Goal: Task Accomplishment & Management: Use online tool/utility

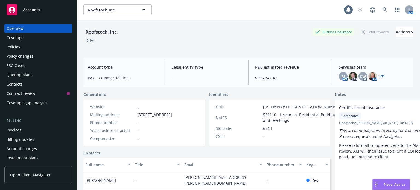
scroll to position [82, 0]
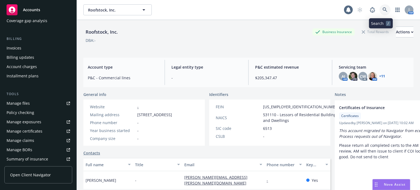
click at [382, 10] on icon at bounding box center [384, 9] width 5 height 5
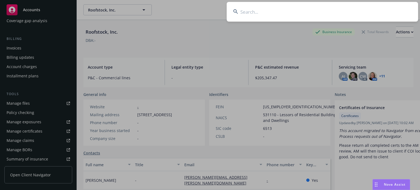
click at [281, 17] on input at bounding box center [322, 12] width 191 height 20
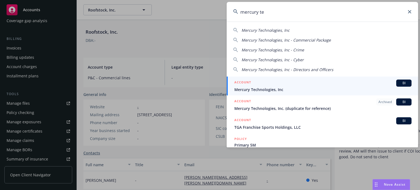
type input "mercury te"
click at [269, 74] on div "Mercury Technologies, Inc Mercury Technologies, Inc - Commercial Package Mercur…" at bounding box center [322, 85] width 191 height 126
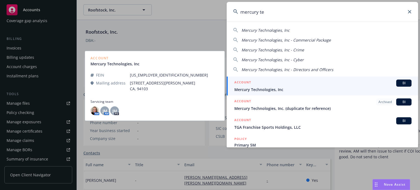
click at [251, 91] on span "Mercury Technologies, Inc" at bounding box center [322, 90] width 177 height 6
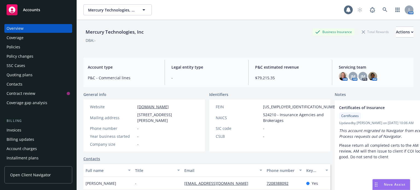
click at [22, 74] on div "Quoting plans" at bounding box center [20, 75] width 26 height 9
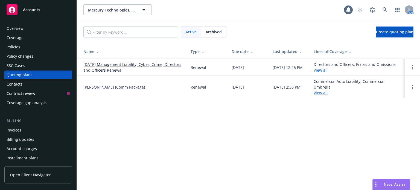
click at [118, 71] on link "09/27/25 Management Liability, Cyber, Crime, Directors and Officers Renewal" at bounding box center [132, 67] width 98 height 11
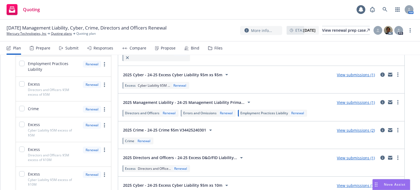
scroll to position [53, 0]
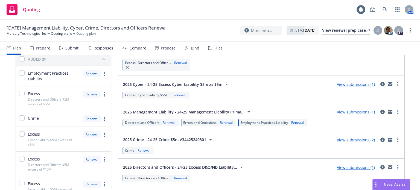
click at [348, 114] on div "View submissions (1)" at bounding box center [356, 112] width 45 height 7
click at [347, 110] on link "View submissions (1)" at bounding box center [356, 111] width 38 height 5
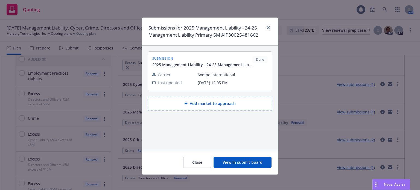
click at [256, 163] on button "View in submit board" at bounding box center [243, 162] width 58 height 11
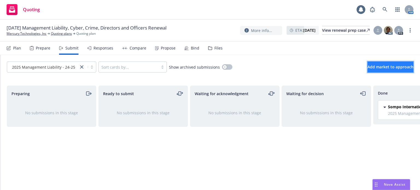
click at [377, 68] on span "Add market to approach" at bounding box center [390, 66] width 46 height 5
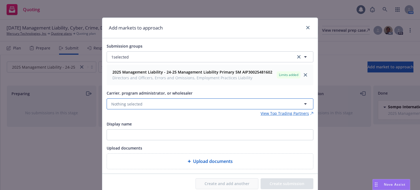
click at [128, 103] on span "Nothing selected" at bounding box center [126, 104] width 31 height 6
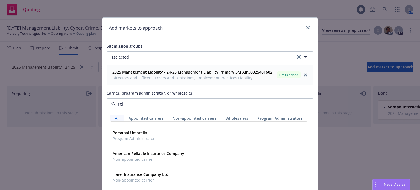
type input "relm"
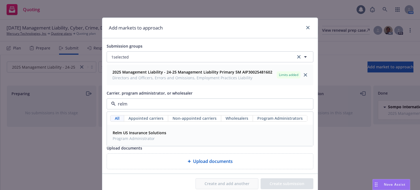
click at [146, 130] on strong "Relm US Insurance Solutions" at bounding box center [140, 132] width 54 height 5
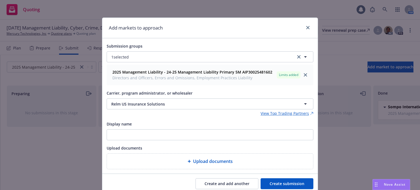
click at [292, 180] on button "Create submission" at bounding box center [287, 183] width 53 height 11
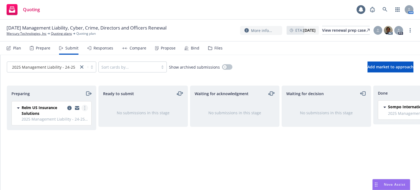
click at [84, 109] on icon "more" at bounding box center [84, 108] width 1 height 4
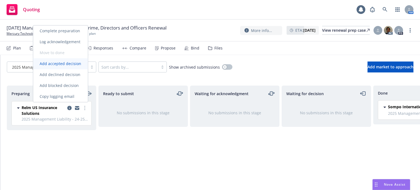
click at [72, 66] on span "Add accepted decision" at bounding box center [60, 63] width 55 height 5
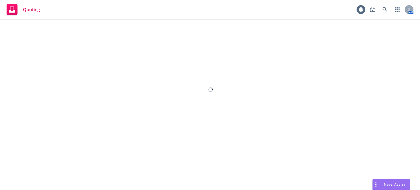
select select "12"
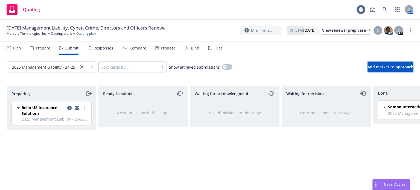
click at [69, 106] on icon "copy logging email" at bounding box center [69, 108] width 4 height 4
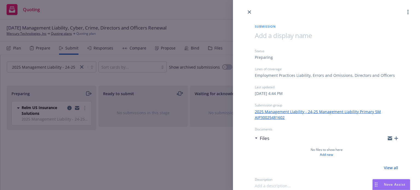
click at [397, 138] on icon "button" at bounding box center [396, 138] width 4 height 4
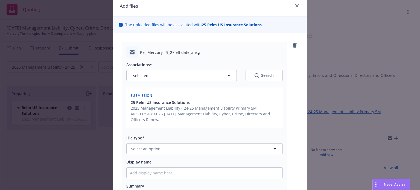
scroll to position [55, 0]
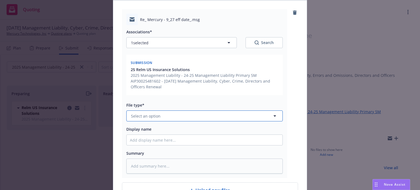
click at [161, 116] on button "Select an option" at bounding box center [204, 115] width 156 height 11
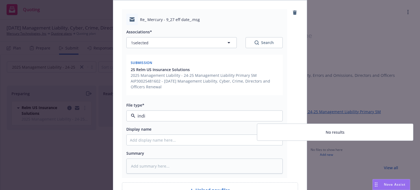
drag, startPoint x: 146, startPoint y: 118, endPoint x: 120, endPoint y: 115, distance: 26.1
click at [122, 116] on div "Re_ Mercury - 9_27 eff date_.msg Associations* 1 selected Search Submission 25 …" at bounding box center [204, 93] width 165 height 169
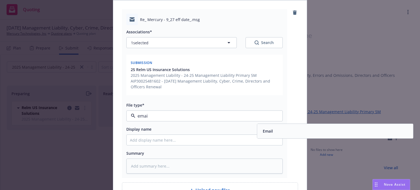
type input "email"
click at [294, 131] on div "Email" at bounding box center [335, 131] width 149 height 8
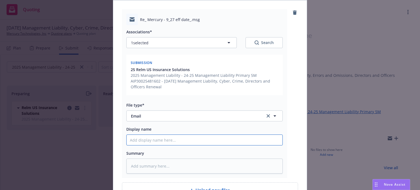
click at [163, 138] on input "Display name" at bounding box center [205, 140] width 156 height 10
paste input "D&O/E&O/EPL"
type textarea "x"
type input "D&O/E&O/EPL"
click at [129, 140] on input "D&O/E&O/EPL" at bounding box center [205, 140] width 156 height 10
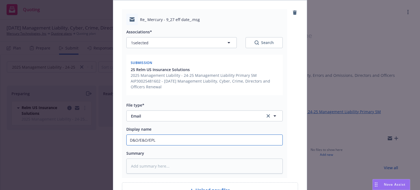
click at [164, 142] on input "D&O/E&O/EPL" at bounding box center [205, 140] width 156 height 10
type textarea "x"
type input "D&O/E&O/EPL"
type textarea "x"
type input "D&O/E&O/EPL i"
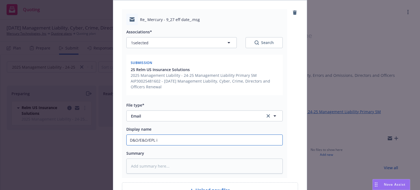
type textarea "x"
type input "D&O/E&O/EPL in"
type textarea "x"
type input "D&O/E&O/EPL ind"
type textarea "x"
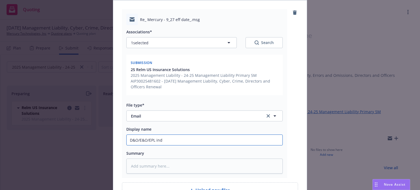
type input "D&O/E&O/EPL indi"
type textarea "x"
type input "D&O/E&O/EPL indic"
type textarea "x"
type input "D&O/E&O/EPL indica"
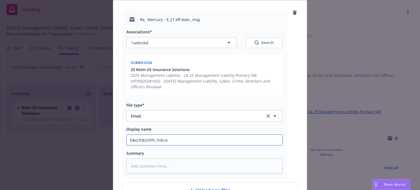
type textarea "x"
type input "D&O/E&O/EPL indicat"
type textarea "x"
type input "D&O/E&O/EPL indicati"
type textarea "x"
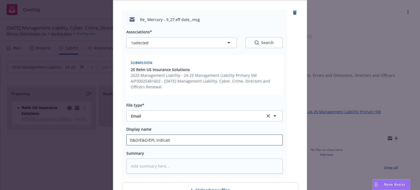
type input "D&O/E&O/EPL indicatio"
type textarea "x"
type input "D&O/E&O/EPL indication"
type textarea "x"
type input "D&O/E&O/EPL indication"
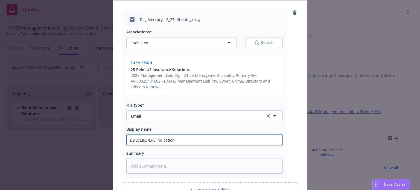
type textarea "x"
type input "D&O/E&O/EPL indication re"
type textarea "x"
type input "D&O/E&O/EPL indication rec"
type textarea "x"
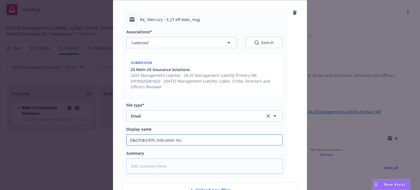
type input "D&O/E&O/EPL indication recd"
type textarea "x"
type input "D&O/E&O/EPL indication recd f"
type textarea "x"
type input "D&O/E&O/EPL indication recd fr"
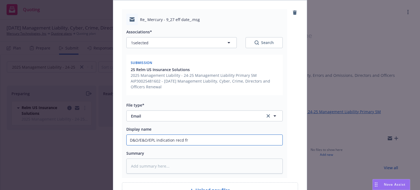
type textarea "x"
type input "D&O/E&O/EPL indication recd fro"
type textarea "x"
type input "D&O/E&O/EPL indication recd from"
type textarea "x"
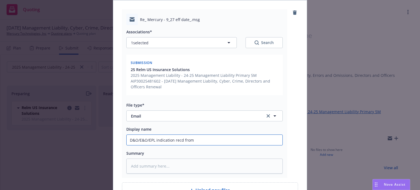
type input "D&O/E&O/EPL indication recd from"
type textarea "x"
type input "D&O/E&O/EPL indication recd from R"
type textarea "x"
type input "D&O/E&O/EPL indication recd from Re"
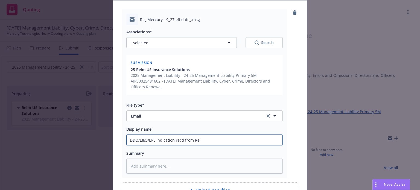
type textarea "x"
type input "D&O/E&O/EPL indication recd from Rel"
type textarea "x"
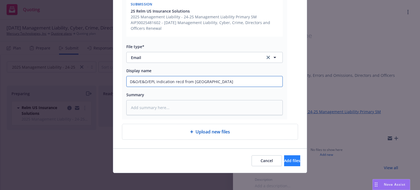
type input "D&O/E&O/EPL indication recd from Relm"
click at [284, 160] on span "Add files" at bounding box center [292, 160] width 16 height 5
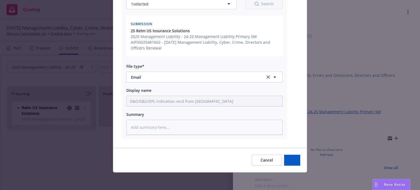
scroll to position [93, 0]
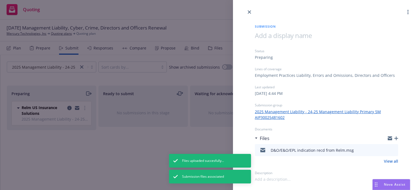
click at [49, 69] on div "Submission Status Preparing Lines of coverage Employment Practices Liability, E…" at bounding box center [210, 95] width 420 height 190
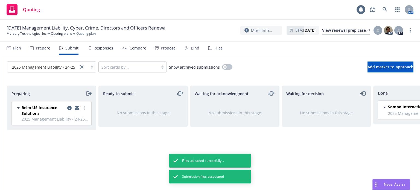
click at [49, 68] on span "2025 Management Liability - 24-25 Manage..." at bounding box center [53, 67] width 82 height 6
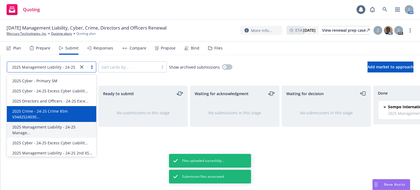
click at [48, 111] on span "2025 Crime - 24-25 Crime $5m V3442524030..." at bounding box center [52, 113] width 81 height 11
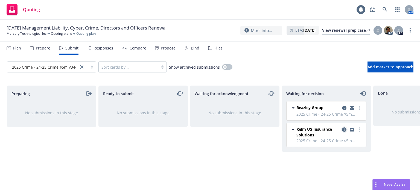
click at [343, 130] on icon "copy logging email" at bounding box center [344, 129] width 4 height 4
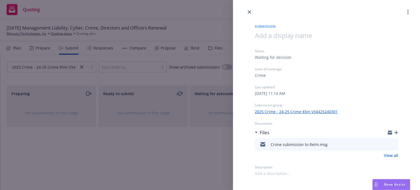
click at [396, 131] on icon "button" at bounding box center [396, 133] width 4 height 4
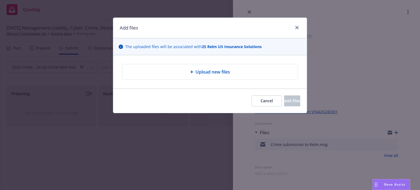
type textarea "x"
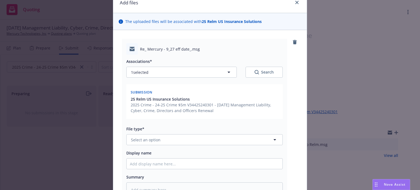
scroll to position [55, 0]
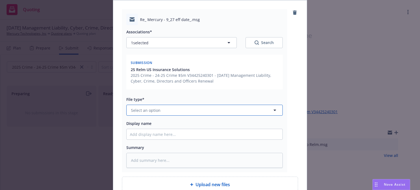
click at [155, 109] on span "Select an option" at bounding box center [146, 110] width 30 height 6
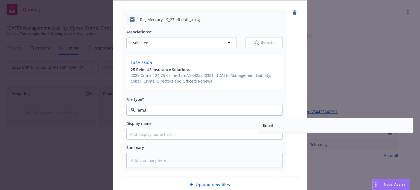
type input "email"
click at [298, 123] on div "Email" at bounding box center [335, 125] width 149 height 8
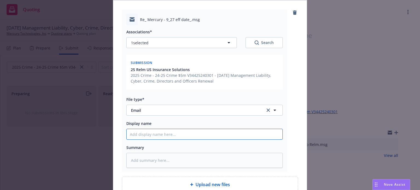
click at [143, 133] on input "Display name" at bounding box center [205, 134] width 156 height 10
type textarea "x"
type input "C"
type textarea "x"
type input "Cr"
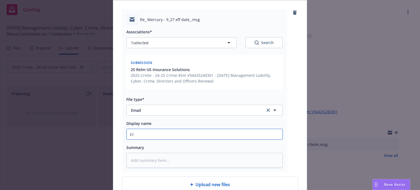
type textarea "x"
type input "Cri"
type textarea "x"
type input "Crime"
type textarea "x"
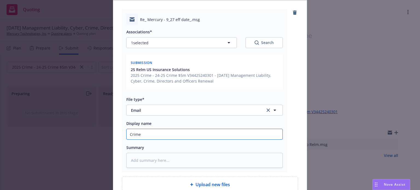
type input "Crime"
type textarea "x"
type input "Crime i"
type textarea "x"
type input "Crime in"
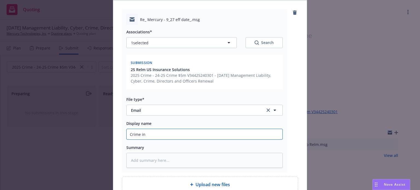
type textarea "x"
type input "Crime ind"
type textarea "x"
type input "Crime indi"
type textarea "x"
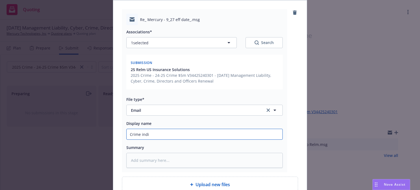
type input "Crime indic"
type textarea "x"
type input "Crime indica"
type textarea "x"
type input "Crime indicat"
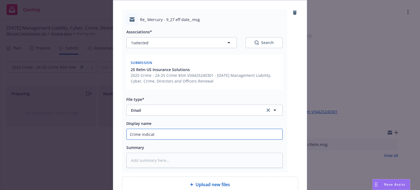
type textarea "x"
type input "Crime indicati"
type textarea "x"
type input "Crime indication"
type textarea "x"
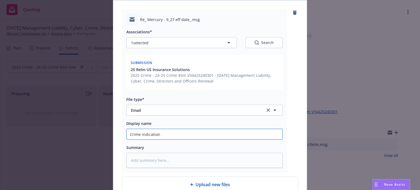
type input "Crime indication"
type textarea "x"
type input "Crime indication r"
type textarea "x"
type input "Crime indication re"
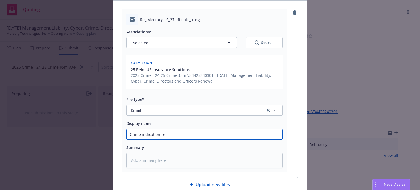
type textarea "x"
type input "Crime indication rec"
type textarea "x"
type input "Crime indication recd"
type textarea "x"
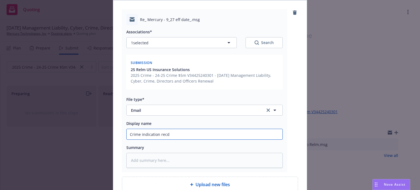
type input "Crime indication recd"
type textarea "x"
type input "Crime indication recd f"
type textarea "x"
type input "Crime indication recd fr"
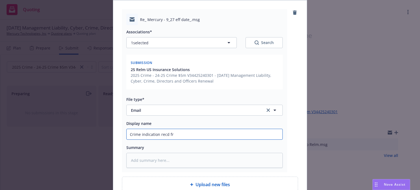
type textarea "x"
type input "Crime indication recd fro"
type textarea "x"
type input "Crime indication recd from"
type textarea "x"
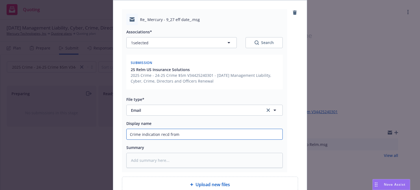
type input "Crime indication recd from"
type textarea "x"
type input "Crime indication recd from R"
type textarea "x"
type input "Crime indication recd from Re"
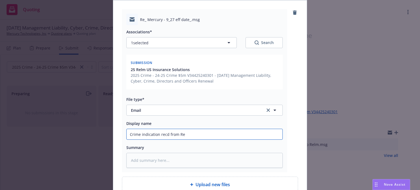
type textarea "x"
type input "Crime indication recd from Rel"
type textarea "x"
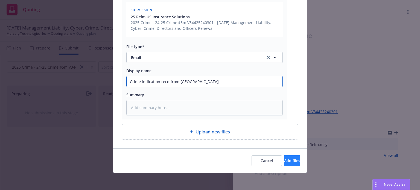
type input "Crime indication recd from Relm"
click at [293, 163] on button "Add files" at bounding box center [292, 160] width 16 height 11
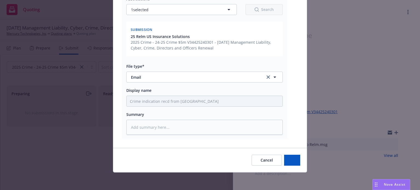
scroll to position [87, 0]
type textarea "x"
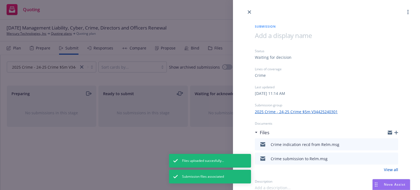
click at [250, 15] on div at bounding box center [326, 7] width 187 height 15
click at [246, 12] on link "close" at bounding box center [249, 12] width 7 height 7
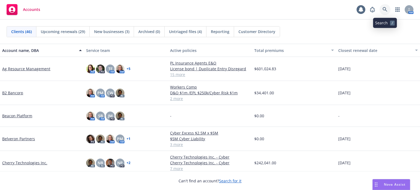
click at [386, 7] on link at bounding box center [384, 9] width 11 height 11
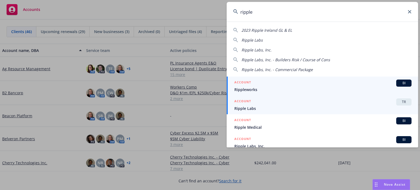
type input "ripple"
click at [257, 110] on span "Ripple Labs" at bounding box center [322, 109] width 177 height 6
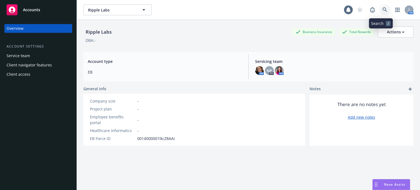
click at [382, 10] on icon at bounding box center [384, 9] width 5 height 5
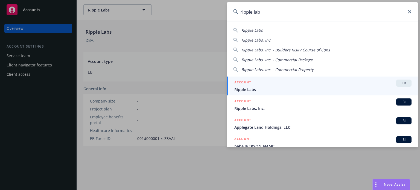
type input "ripple lab"
click at [257, 86] on div "ACCOUNT TR" at bounding box center [322, 83] width 177 height 7
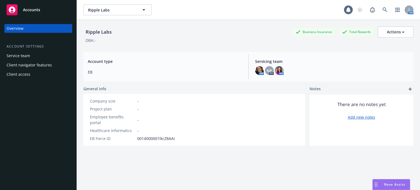
click at [379, 15] on div "Ripple Labs Ripple Labs 1 AM" at bounding box center [248, 10] width 343 height 20
click at [379, 12] on link at bounding box center [384, 9] width 11 height 11
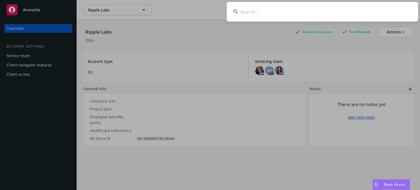
click at [296, 12] on input at bounding box center [322, 12] width 191 height 20
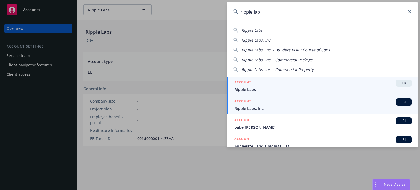
type input "ripple lab"
click at [264, 109] on span "Ripple Labs, Inc." at bounding box center [322, 109] width 177 height 6
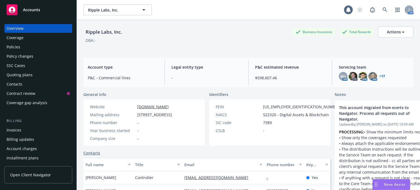
click at [25, 44] on div "Policies" at bounding box center [38, 47] width 63 height 9
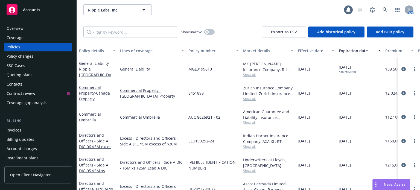
click at [91, 52] on div "Policy details" at bounding box center [94, 51] width 31 height 6
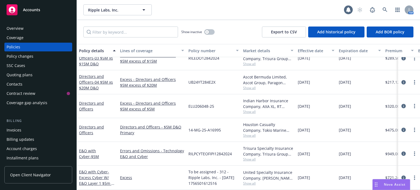
scroll to position [301, 0]
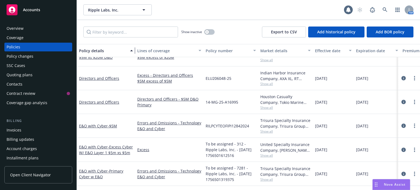
drag, startPoint x: 115, startPoint y: 50, endPoint x: 133, endPoint y: 50, distance: 17.2
click at [133, 50] on div "button" at bounding box center [132, 50] width 3 height 13
click at [145, 150] on link "Excess" at bounding box center [169, 150] width 64 height 6
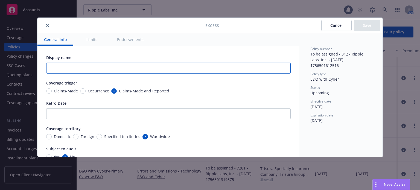
click at [163, 66] on input "text" at bounding box center [168, 68] width 244 height 11
type input "Excess Cyber $5M x $5M"
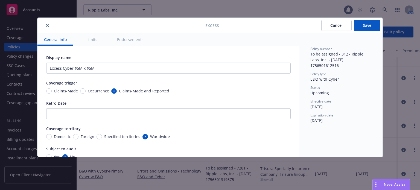
click at [368, 23] on button "Save" at bounding box center [367, 25] width 27 height 11
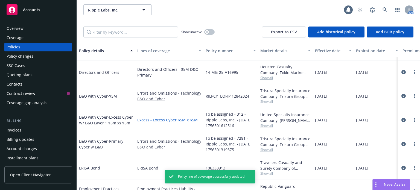
scroll to position [328, 0]
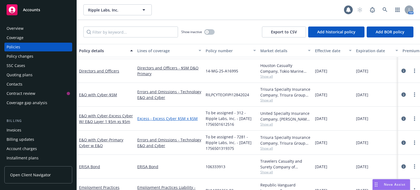
click at [166, 118] on link "Excess - Excess Cyber $5M x $5M" at bounding box center [169, 119] width 64 height 6
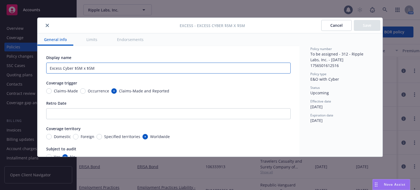
drag, startPoint x: 63, startPoint y: 68, endPoint x: 27, endPoint y: 66, distance: 35.8
click at [27, 66] on div "Excess - Excess Cyber $5M x $5M Cancel Save General info Limits Endorsements Di…" at bounding box center [210, 95] width 420 height 190
click at [59, 67] on input "Cyber $5M x $5M" at bounding box center [168, 68] width 244 height 11
type input "Cyber/E&O $5M x $5M"
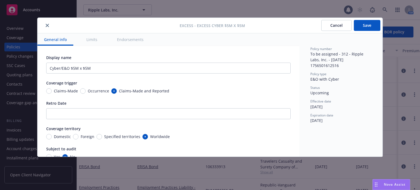
click at [366, 28] on button "Save" at bounding box center [367, 25] width 27 height 11
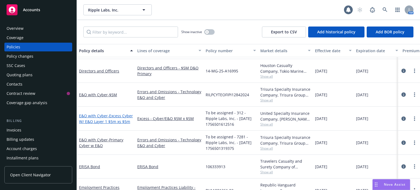
click at [125, 119] on span "- Excess Cyber W/ E&O Layer 1 $5m xs $5m" at bounding box center [106, 118] width 54 height 11
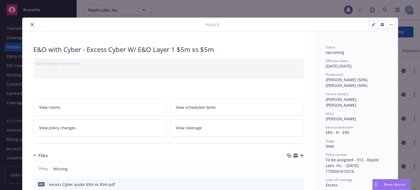
click at [372, 25] on icon "button" at bounding box center [373, 25] width 3 height 3
select select "NEW"
select select "12"
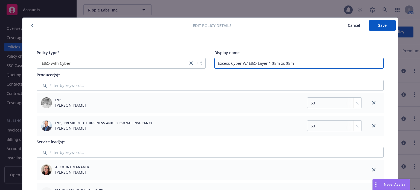
drag, startPoint x: 291, startPoint y: 63, endPoint x: 273, endPoint y: 64, distance: 18.6
click at [273, 64] on input "Excess Cyber W/ E&O Layer 1 $5m xs $5m" at bounding box center [298, 63] width 169 height 11
drag, startPoint x: 269, startPoint y: 62, endPoint x: 255, endPoint y: 63, distance: 14.0
click at [255, 63] on input "Excess Cyber W/ E&O Layer 1 $5M x $5M" at bounding box center [298, 63] width 169 height 11
click at [247, 63] on input "Excess Cyber W/ E&O $5M x $5M" at bounding box center [298, 63] width 169 height 11
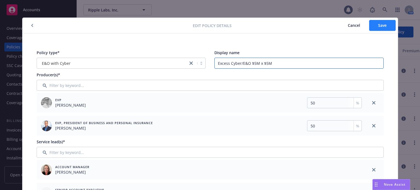
type input "Excess Cyber/E&O $5M x $5M"
click at [379, 25] on span "Save" at bounding box center [382, 25] width 8 height 5
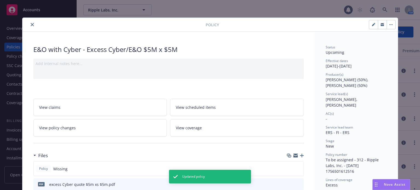
click at [31, 25] on icon "close" at bounding box center [32, 24] width 3 height 3
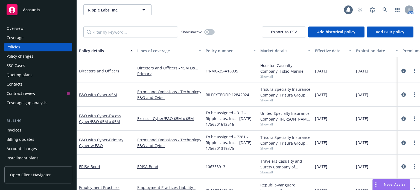
click at [268, 125] on span "Show all" at bounding box center [285, 124] width 50 height 5
click at [254, 132] on div "To be assigned - 7281 - Ripple Labs, Inc. - 08/29/2025 1756501319375" at bounding box center [230, 143] width 55 height 24
click at [267, 99] on span "Show all" at bounding box center [285, 100] width 50 height 5
click at [234, 103] on div "RILPCYTEOFIPI12842024" at bounding box center [230, 95] width 55 height 24
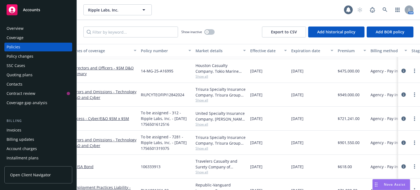
scroll to position [328, 0]
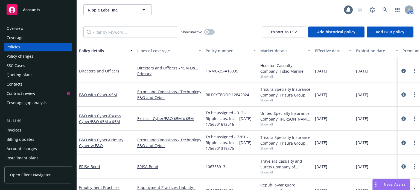
click at [104, 137] on div "E&O with Cyber - Primary Cyber w E&O" at bounding box center [106, 142] width 54 height 11
click at [103, 139] on link "E&O with Cyber - Primary Cyber w E&O" at bounding box center [101, 142] width 44 height 11
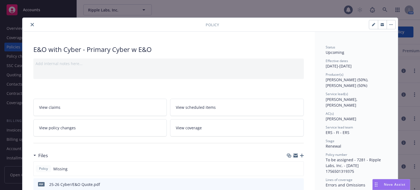
click at [31, 25] on icon "close" at bounding box center [32, 24] width 3 height 3
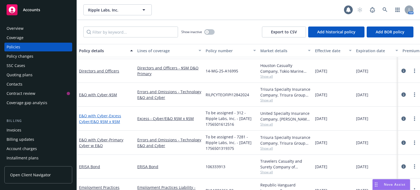
click at [108, 121] on span "- Excess Cyber/E&O $5M x $5M" at bounding box center [100, 118] width 42 height 11
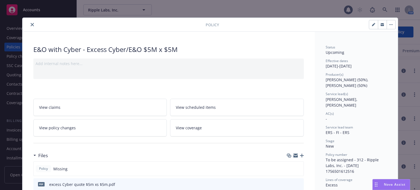
click at [31, 23] on icon "close" at bounding box center [32, 24] width 3 height 3
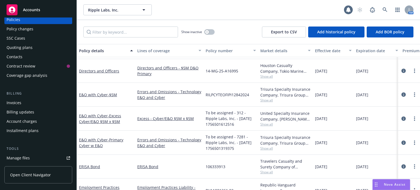
scroll to position [55, 0]
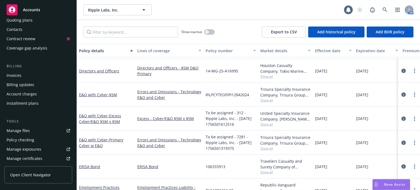
click at [34, 131] on link "Manage files" at bounding box center [38, 130] width 68 height 9
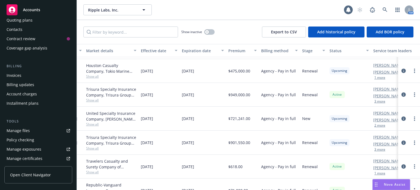
scroll to position [328, 206]
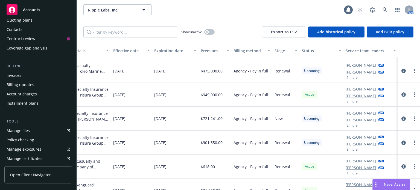
click at [347, 100] on button "3 more" at bounding box center [352, 101] width 11 height 3
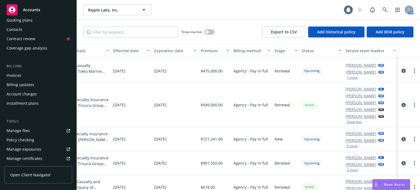
click at [351, 145] on button "2 more" at bounding box center [352, 145] width 11 height 3
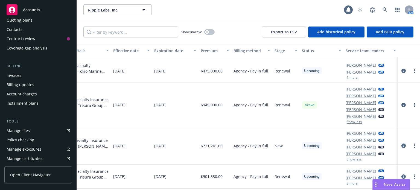
click at [401, 145] on icon "circleInformation" at bounding box center [403, 146] width 4 height 4
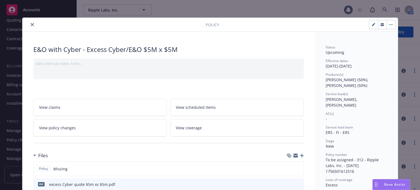
click at [372, 25] on icon "button" at bounding box center [373, 24] width 3 height 3
select select "NEW"
select select "12"
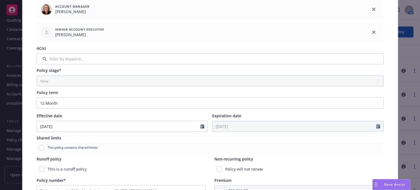
scroll to position [164, 0]
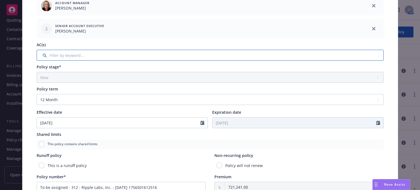
click at [87, 56] on input "Filter by keyword..." at bounding box center [210, 55] width 347 height 11
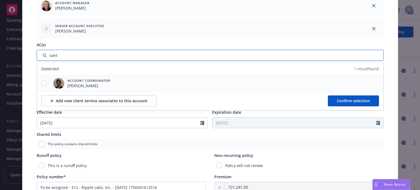
type input "sant"
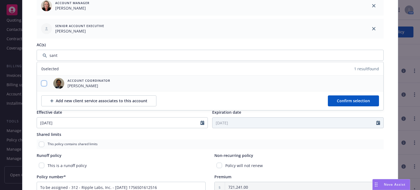
click at [43, 84] on input "checkbox" at bounding box center [43, 83] width 5 height 5
checkbox input "true"
click at [334, 97] on button "Confirm selection" at bounding box center [353, 100] width 51 height 11
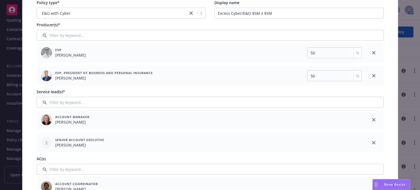
scroll to position [0, 0]
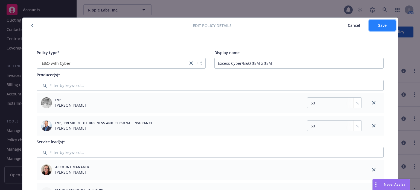
click at [378, 27] on span "Save" at bounding box center [382, 25] width 8 height 5
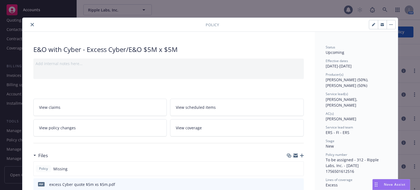
click at [31, 25] on icon "close" at bounding box center [32, 24] width 3 height 3
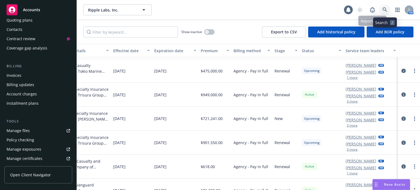
click at [385, 7] on icon at bounding box center [384, 9] width 5 height 5
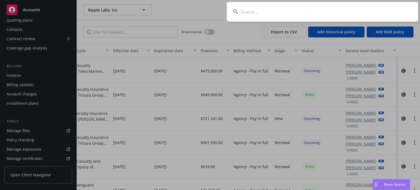
click at [265, 15] on input at bounding box center [322, 12] width 191 height 20
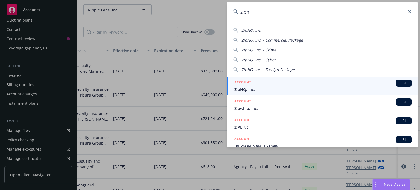
type input "ziph"
click at [244, 90] on span "ZipHQ, Inc." at bounding box center [322, 90] width 177 height 6
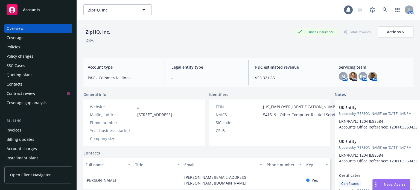
click at [22, 49] on div "Policies" at bounding box center [38, 47] width 63 height 9
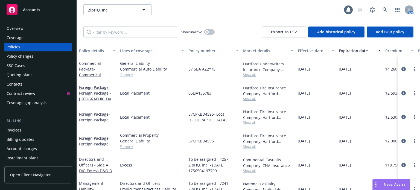
click at [92, 49] on div "Policy details" at bounding box center [94, 51] width 31 height 6
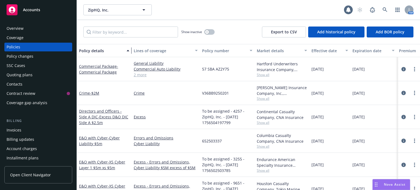
drag, startPoint x: 119, startPoint y: 53, endPoint x: 130, endPoint y: 52, distance: 10.9
click at [130, 52] on div "button" at bounding box center [128, 50] width 3 height 13
click at [316, 53] on div "Effective date" at bounding box center [327, 51] width 31 height 6
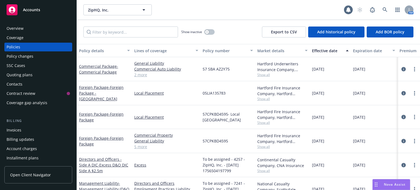
click at [316, 53] on div "Effective date" at bounding box center [327, 51] width 31 height 6
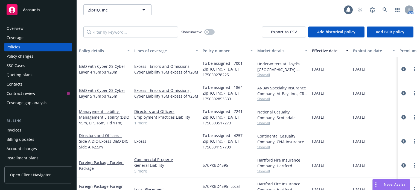
scroll to position [137, 0]
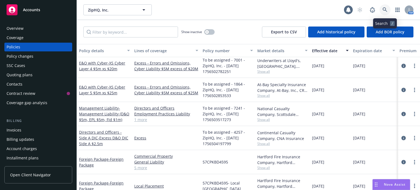
click at [385, 10] on icon at bounding box center [384, 9] width 5 height 5
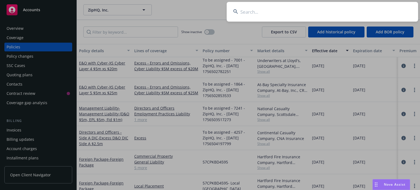
click at [315, 14] on input at bounding box center [322, 12] width 191 height 20
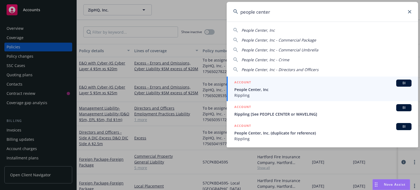
type input "people center"
click at [273, 89] on span "People Center, Inc" at bounding box center [322, 90] width 177 height 6
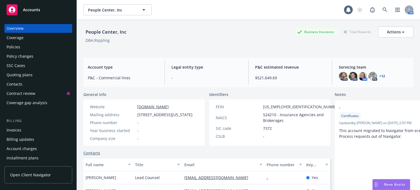
click at [35, 53] on div "Policy changes" at bounding box center [38, 56] width 63 height 9
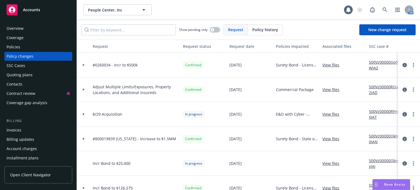
click at [402, 114] on icon "circleInformation" at bounding box center [404, 114] width 4 height 4
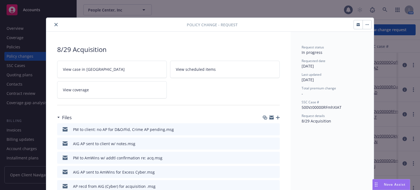
scroll to position [16, 0]
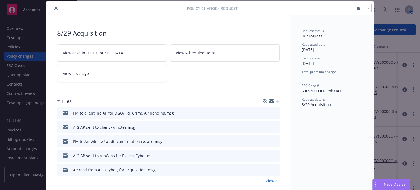
click at [277, 101] on icon "button" at bounding box center [278, 101] width 4 height 4
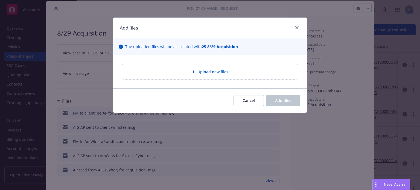
type textarea "x"
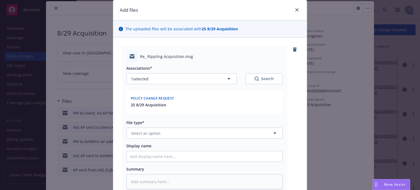
scroll to position [27, 0]
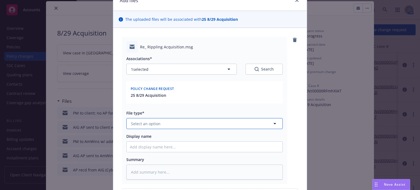
click at [157, 126] on span "Select an option" at bounding box center [146, 124] width 30 height 6
type input "email"
click at [148, 135] on div "Email" at bounding box center [201, 139] width 149 height 8
click at [142, 149] on input "Display name" at bounding box center [205, 147] width 156 height 10
type textarea "x"
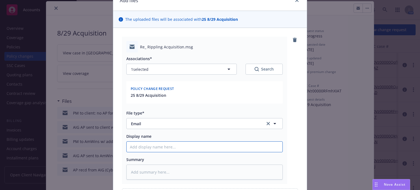
type input "I"
type textarea "x"
type input "C"
type textarea "x"
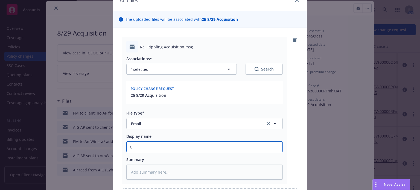
type input "Cl"
type textarea "x"
type input "Cli"
type textarea "x"
type input "Clie"
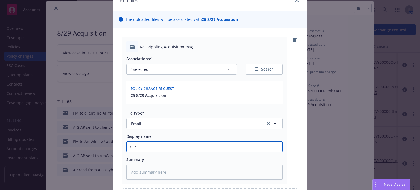
type textarea "x"
type input "Clien"
type textarea "x"
type input "Client"
type textarea "x"
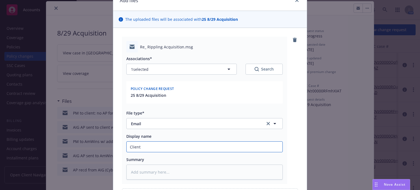
type input "Client"
type textarea "x"
type input "Client c"
type textarea "x"
type input "Client co"
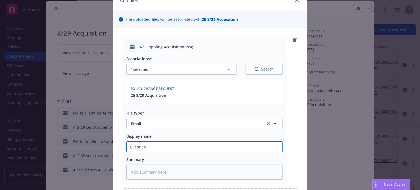
type textarea "x"
type input "Client con"
type textarea "x"
type input "Client conf"
type textarea "x"
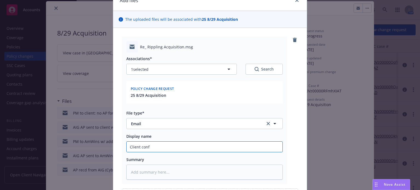
type input "Client confi"
type textarea "x"
type input "Client confir"
type textarea "x"
type input "Client confirm"
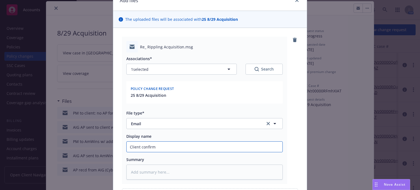
type textarea "x"
type input "Client confirme"
type textarea "x"
type input "Client confirmed"
type textarea "x"
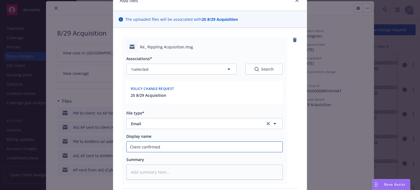
type input "Client confirmed"
type textarea "x"
type input "Client confirmed a"
type textarea "x"
type input "Client confirmed ac"
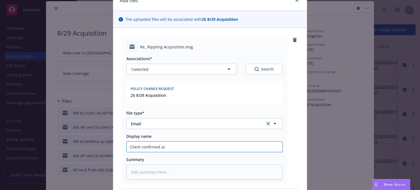
type textarea "x"
type input "Client confirmed acq"
type textarea "x"
type input "Client confirmed acqu"
type textarea "x"
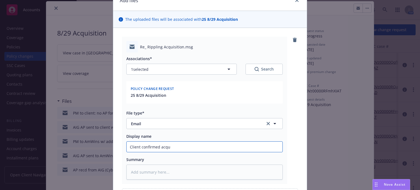
type input "Client confirmed acqui"
type textarea "x"
type input "Client confirmed acquis"
type textarea "x"
type input "Client confirmed acquisi"
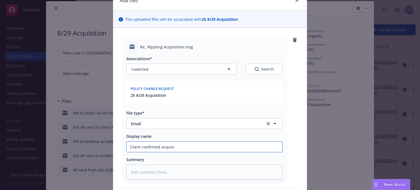
type textarea "x"
type input "Client confirmed acquisit"
type textarea "x"
type input "Client confirmed acquisiti"
type textarea "x"
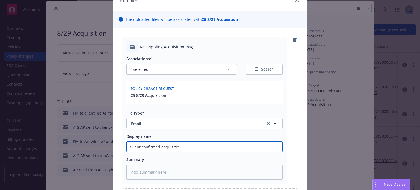
type input "Client confirmed acquisition"
type textarea "x"
type input "Client confirmed acquisition"
type textarea "x"
type input "Client confirmed acquisition c"
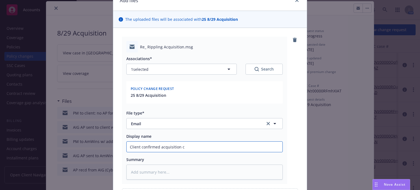
type textarea "x"
type input "Client confirmed acquisition cl"
type textarea "x"
type input "Client confirmed acquisition clo"
type textarea "x"
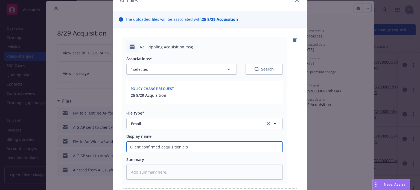
type input "Client confirmed acquisition clos"
type textarea "x"
type input "Client confirmed acquisition close"
type textarea "x"
type input "Client confirmed acquisition closed"
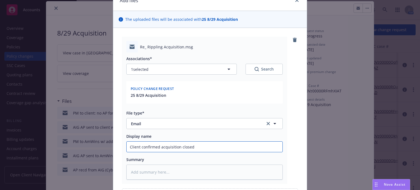
type textarea "x"
type input "Client confirmed acquisition closed"
type textarea "x"
type input "Client confirmed acquisition closed t"
type textarea "x"
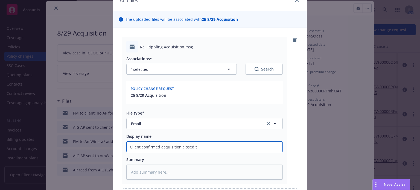
type input "Client confirmed acquisition closed to"
type textarea "x"
type input "Client confirmed acquisition closed tod"
type textarea "x"
type input "Client confirmed acquisition closed toda"
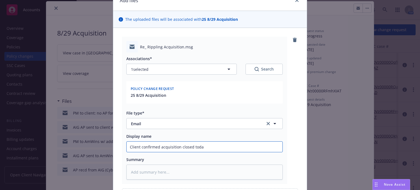
type textarea "x"
type input "Client confirmed acquisition closed today"
type textarea "x"
type input "Client confirmed acquisition closed today ("
type textarea "x"
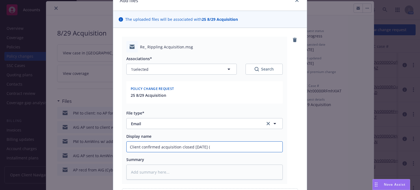
type input "Client confirmed acquisition closed today (8"
type textarea "x"
type input "Client confirmed acquisition closed today (8/"
type textarea "x"
type input "Client confirmed acquisition closed today (8/2"
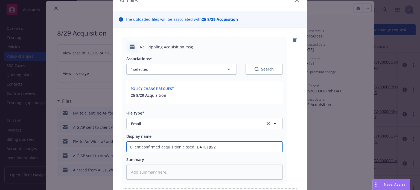
type textarea "x"
type input "Client confirmed acquisition closed today (8/29"
type textarea "x"
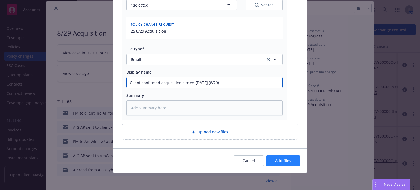
type input "Client confirmed acquisition closed today (8/29)"
click at [277, 158] on span "Add files" at bounding box center [283, 160] width 16 height 5
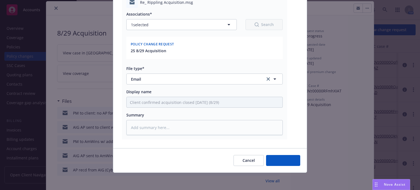
type textarea "x"
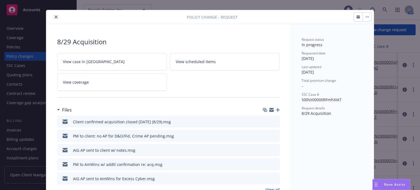
scroll to position [0, 0]
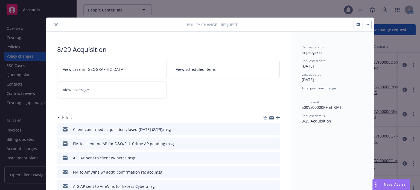
click at [54, 24] on icon "close" at bounding box center [55, 24] width 3 height 3
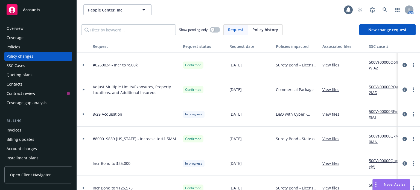
click at [379, 8] on div "AM" at bounding box center [383, 9] width 59 height 11
click at [383, 8] on icon at bounding box center [384, 9] width 5 height 5
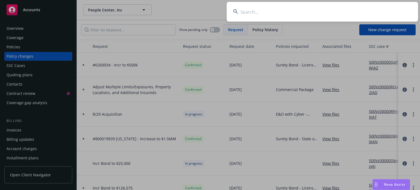
click at [246, 11] on input at bounding box center [322, 12] width 191 height 20
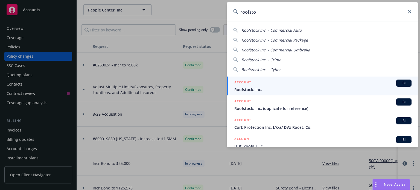
type input "roofsto"
click at [256, 93] on link "ACCOUNT BI Roofstock, Inc." at bounding box center [322, 86] width 191 height 19
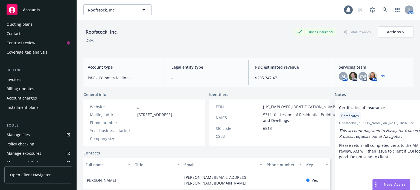
scroll to position [82, 0]
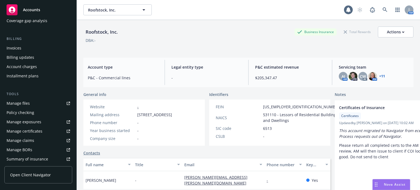
click at [25, 104] on div "Manage files" at bounding box center [18, 103] width 23 height 9
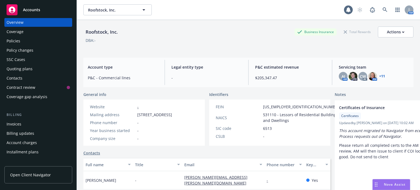
scroll to position [0, 0]
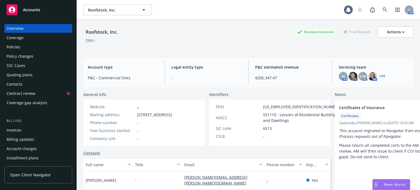
click at [19, 45] on div "Policies" at bounding box center [14, 47] width 14 height 9
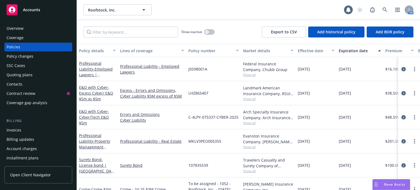
click at [96, 53] on div "Policy details" at bounding box center [94, 51] width 31 height 6
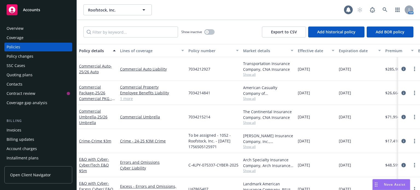
click at [302, 50] on div "Effective date" at bounding box center [313, 51] width 31 height 6
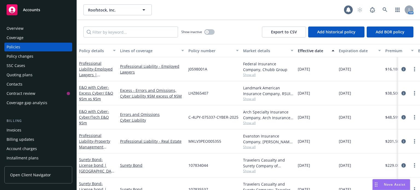
click at [302, 50] on div "Effective date" at bounding box center [313, 51] width 31 height 6
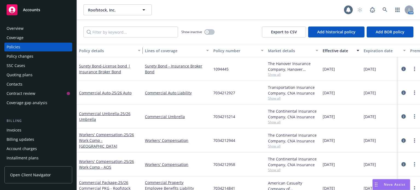
drag, startPoint x: 114, startPoint y: 55, endPoint x: 139, endPoint y: 54, distance: 25.2
click at [139, 54] on div "button" at bounding box center [140, 50] width 3 height 13
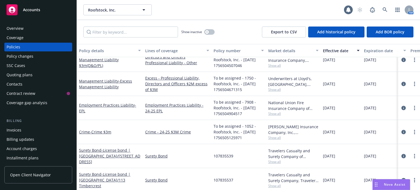
scroll to position [137, 0]
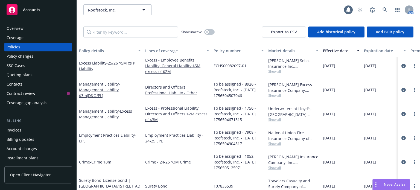
click at [23, 129] on div "Invoices" at bounding box center [38, 130] width 63 height 9
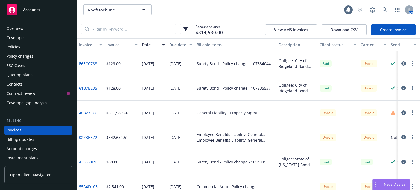
click at [21, 48] on div "Policies" at bounding box center [38, 47] width 63 height 9
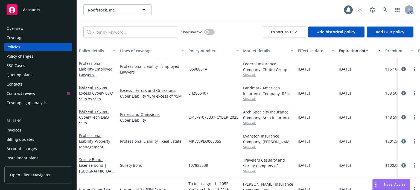
click at [308, 51] on div "Effective date" at bounding box center [313, 51] width 31 height 6
click at [308, 49] on div "Effective date" at bounding box center [313, 51] width 31 height 6
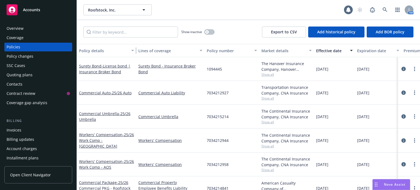
drag, startPoint x: 114, startPoint y: 53, endPoint x: 136, endPoint y: 53, distance: 22.7
click at [135, 53] on div "button" at bounding box center [133, 50] width 3 height 13
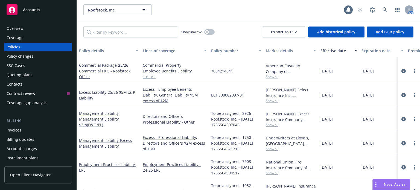
scroll to position [137, 0]
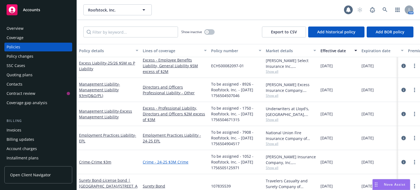
click at [172, 162] on link "Crime - 24-25 $3M Crime" at bounding box center [175, 162] width 64 height 6
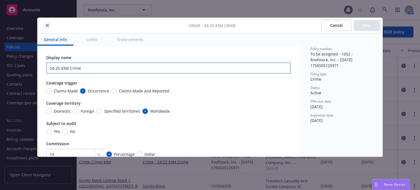
drag, startPoint x: 59, startPoint y: 68, endPoint x: 19, endPoint y: 63, distance: 41.0
click at [19, 63] on div "Crime - 24-25 $3M Crime Cancel Save General info Limits Endorsements Display na…" at bounding box center [210, 95] width 420 height 190
type input "25-26 $3M Crime"
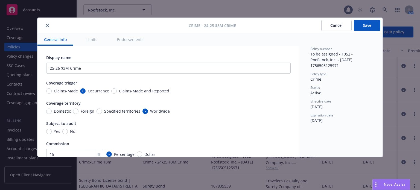
click at [370, 25] on button "Save" at bounding box center [367, 25] width 27 height 11
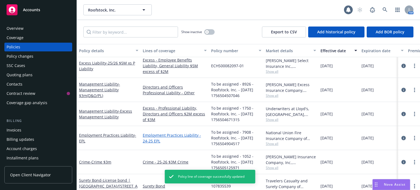
click at [168, 135] on link "Employment Practices Liability - 24-25 EPL" at bounding box center [175, 137] width 64 height 11
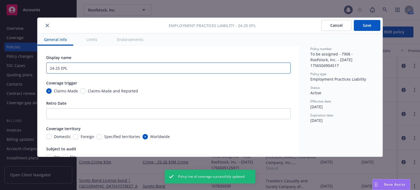
drag, startPoint x: 72, startPoint y: 68, endPoint x: 11, endPoint y: 63, distance: 61.5
click at [11, 63] on div "Employment Practices Liability - 24-25 EPL Cancel Save General info Limits Endo…" at bounding box center [210, 95] width 420 height 190
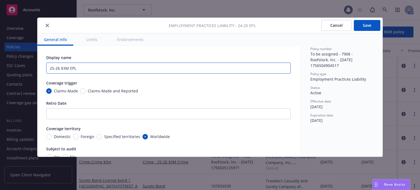
type input "25-26 $3M EPL"
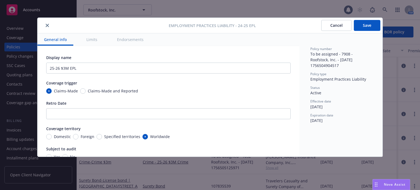
click at [364, 28] on button "Save" at bounding box center [367, 25] width 27 height 11
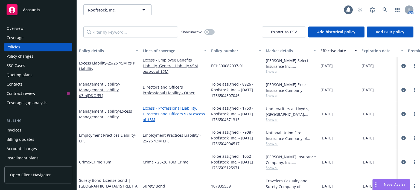
click at [177, 111] on link "Excess - Professional Liability, Directors and Officers $2M excess of $3M" at bounding box center [175, 113] width 64 height 17
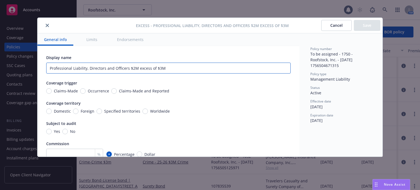
drag, startPoint x: 129, startPoint y: 68, endPoint x: 12, endPoint y: 64, distance: 117.1
click at [12, 64] on div "Excess - Professional Liability, Directors and Officers $2M excess of $3M Cance…" at bounding box center [210, 95] width 420 height 190
click at [168, 69] on input "Professional Liability, Directors and Officers $2M excess of $3M" at bounding box center [168, 68] width 244 height 11
drag, startPoint x: 154, startPoint y: 69, endPoint x: 137, endPoint y: 69, distance: 16.9
click at [137, 69] on input "Professional Liability, Directors and Officers $2M excess of $3M" at bounding box center [168, 68] width 244 height 11
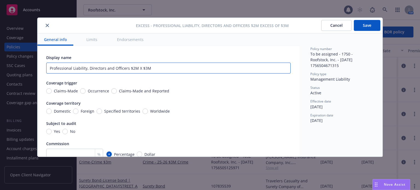
type input "Professional Liability, Directors and Officers $2M X $3M"
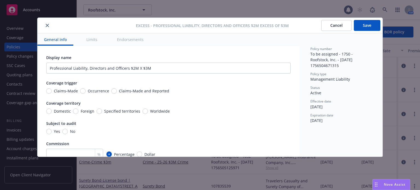
click at [366, 28] on button "Save" at bounding box center [367, 25] width 27 height 11
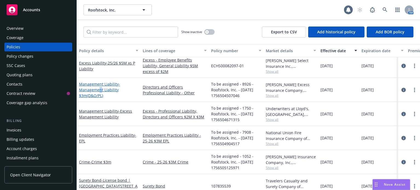
click at [101, 92] on span "- Management Liability $3m(D&O/PL)" at bounding box center [99, 89] width 41 height 17
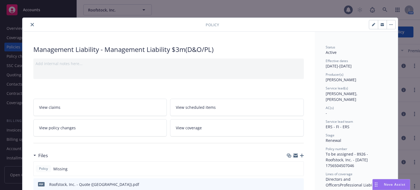
click at [371, 22] on button "button" at bounding box center [373, 24] width 9 height 9
select select "RENEWAL"
select select "12"
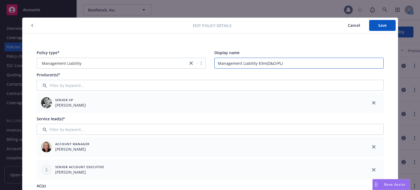
click at [262, 63] on input "Management Liability $3m(D&O/PL)" at bounding box center [298, 63] width 169 height 11
type input "Management Liability $3M (D&O/PL)"
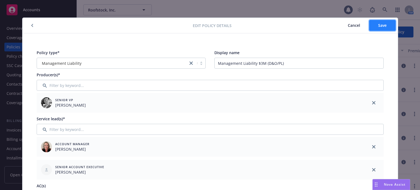
click at [383, 26] on span "Save" at bounding box center [382, 25] width 8 height 5
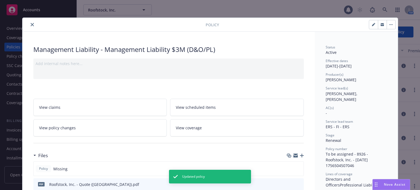
click at [29, 27] on button "close" at bounding box center [32, 24] width 7 height 7
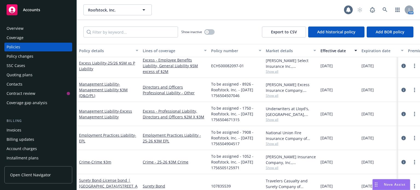
click at [167, 116] on link "Excess - Professional Liability, Directors and Officers $2M X $3M" at bounding box center [175, 113] width 64 height 11
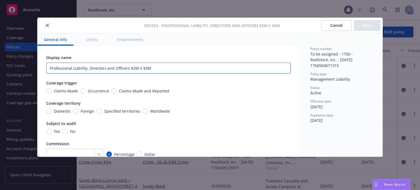
drag, startPoint x: 128, startPoint y: 68, endPoint x: 25, endPoint y: 60, distance: 103.1
click at [25, 60] on div "Excess - Professional Liability, Directors and Officers $2M X $3M Cancel Save G…" at bounding box center [210, 95] width 420 height 190
type input "D&O/PL $2M X $3M"
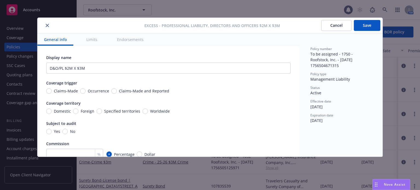
click at [370, 28] on button "Save" at bounding box center [367, 25] width 27 height 11
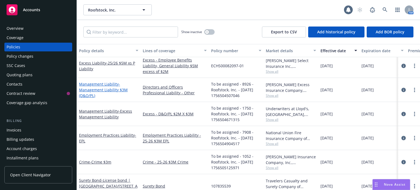
click at [101, 89] on span "- Management Liability $3M (D&O/PL)" at bounding box center [103, 89] width 49 height 17
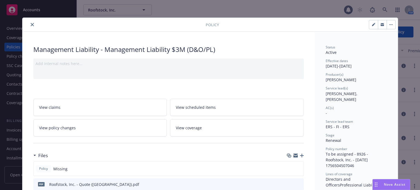
click at [31, 23] on icon "close" at bounding box center [32, 24] width 3 height 3
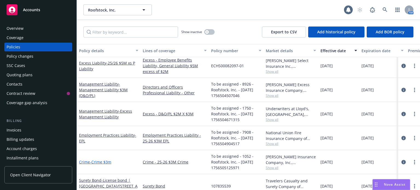
click at [97, 162] on span "- Crime $3m" at bounding box center [100, 161] width 21 height 5
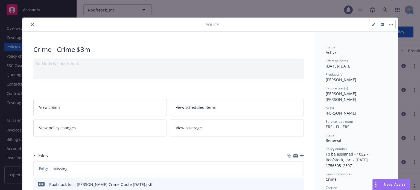
scroll to position [27, 0]
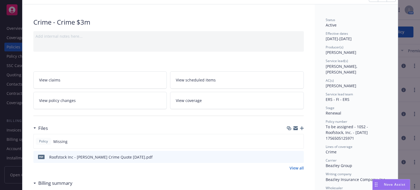
click at [300, 128] on icon "button" at bounding box center [302, 128] width 4 height 4
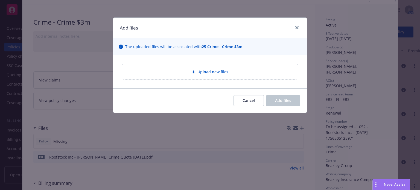
type textarea "x"
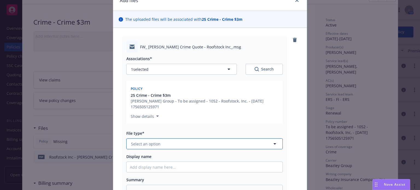
click at [152, 147] on button "Select an option" at bounding box center [204, 143] width 156 height 11
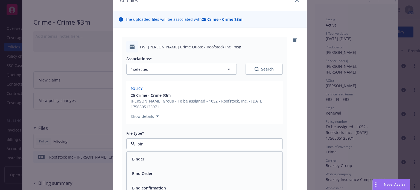
type input "bind"
click at [145, 178] on div "Bind Order" at bounding box center [205, 173] width 156 height 14
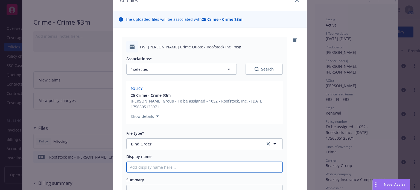
click at [148, 166] on input "Display name" at bounding box center [205, 167] width 156 height 10
type textarea "x"
type input "C"
type textarea "x"
type input "Cr"
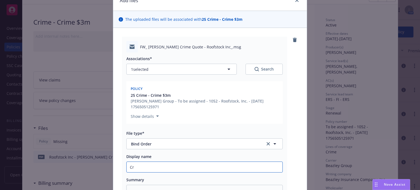
type textarea "x"
type input "Cri"
type textarea "x"
type input "Crim"
type textarea "x"
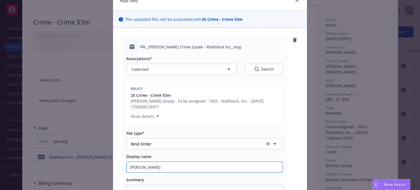
type input "Crime"
type textarea "x"
type input "Crime"
type textarea "x"
type input "Crime b"
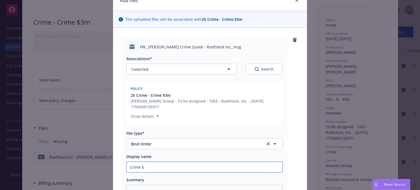
type textarea "x"
type input "Crime bi"
type textarea "x"
type input "Crime bind"
type textarea "x"
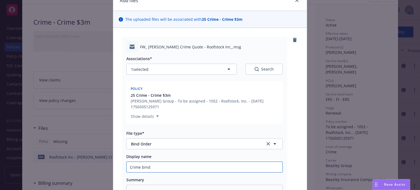
type input "Crime bind"
type textarea "x"
type input "Crime bind o"
type textarea "x"
type input "Crime bind or"
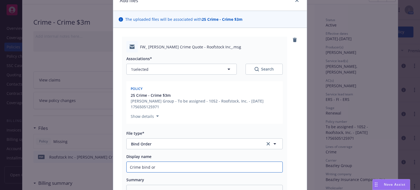
type textarea "x"
type input "Crime bind ord"
type textarea "x"
type input "Crime bind orde"
type textarea "x"
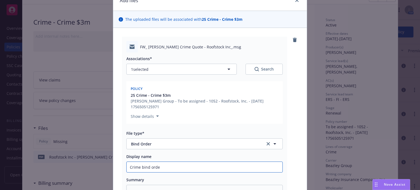
type input "Crime bind order"
type textarea "x"
type input "Crime bind order"
type textarea "x"
type input "Crime bind order t"
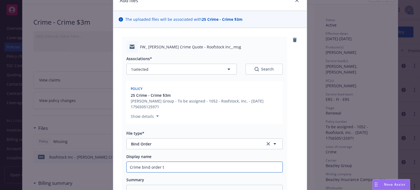
type textarea "x"
type input "Crime bind order to"
type textarea "x"
type input "Crime bind order to"
type textarea "x"
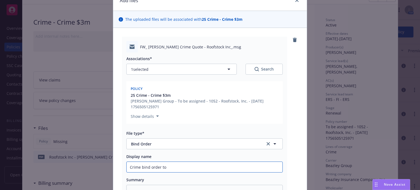
type input "Crime bind order to B"
type textarea "x"
type input "Crime bind order to Be"
type textarea "x"
type input "Crime bind order to Bea"
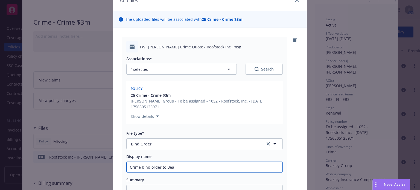
type textarea "x"
type input "Crime bind order to Beaz"
type textarea "x"
type input "Crime bind order to Beazle"
type textarea "x"
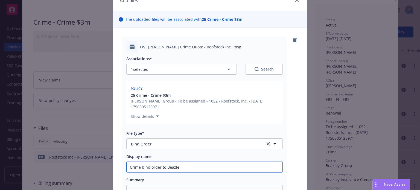
type input "Crime bind order to Beazler"
type textarea "x"
type input "Crime bind order to Beazle"
type textarea "x"
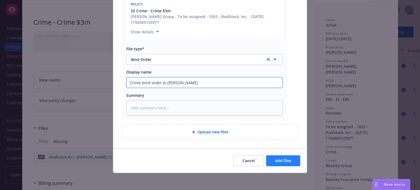
type input "Crime bind order to Beazley"
click at [288, 162] on span "Add files" at bounding box center [283, 160] width 16 height 5
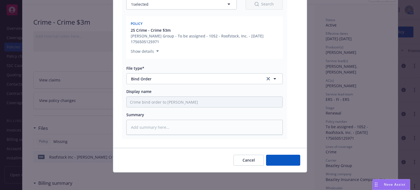
scroll to position [92, 0]
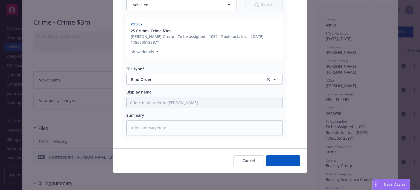
type textarea "x"
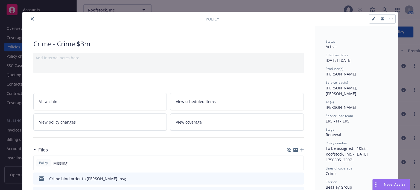
scroll to position [0, 0]
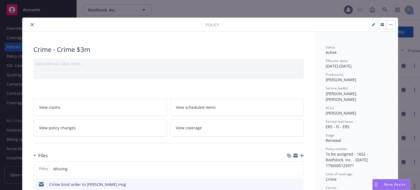
click at [32, 24] on button "close" at bounding box center [32, 24] width 7 height 7
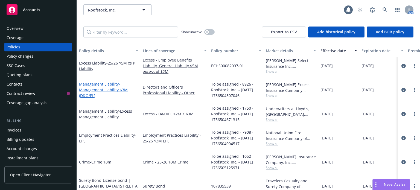
click at [109, 90] on span "- Management Liability $3M (D&O/PL)" at bounding box center [103, 89] width 49 height 17
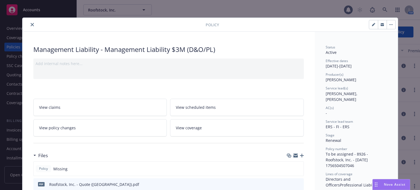
click at [31, 25] on icon "close" at bounding box center [32, 24] width 3 height 3
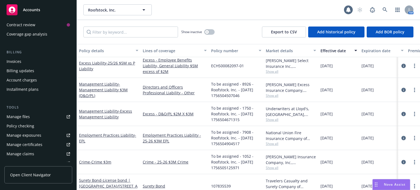
scroll to position [82, 0]
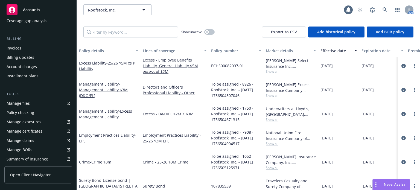
click at [23, 100] on div "Manage files" at bounding box center [18, 103] width 23 height 9
click at [383, 9] on icon at bounding box center [384, 9] width 5 height 5
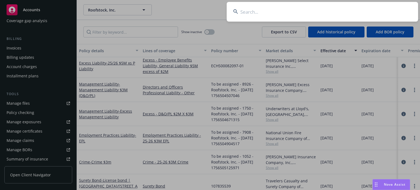
click at [296, 12] on input at bounding box center [322, 12] width 191 height 20
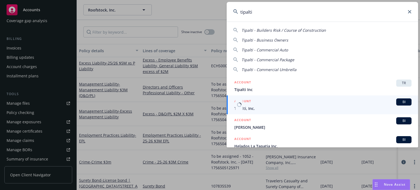
type input "tipalti"
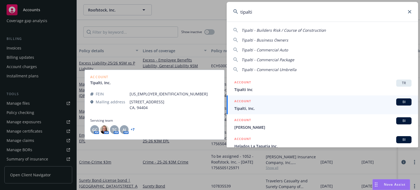
click at [276, 110] on span "Tipalti, Inc." at bounding box center [322, 109] width 177 height 6
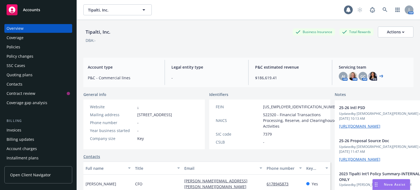
click at [61, 45] on div "Policies" at bounding box center [38, 47] width 63 height 9
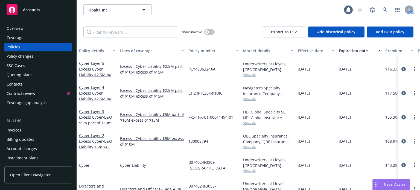
click at [85, 49] on div "Policy details" at bounding box center [94, 51] width 31 height 6
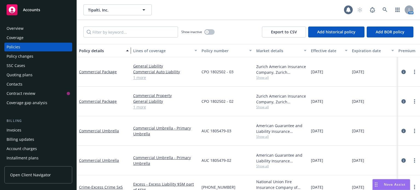
drag, startPoint x: 115, startPoint y: 51, endPoint x: 131, endPoint y: 50, distance: 15.6
click at [130, 50] on div "button" at bounding box center [128, 50] width 3 height 13
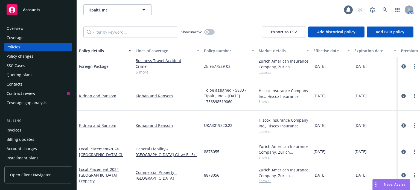
scroll to position [984, 0]
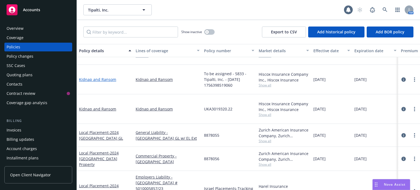
click at [102, 77] on link "Kidnap and Ransom" at bounding box center [97, 79] width 37 height 5
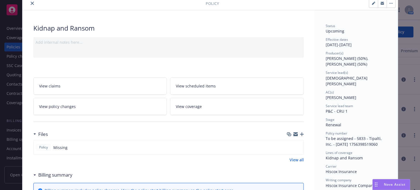
scroll to position [27, 0]
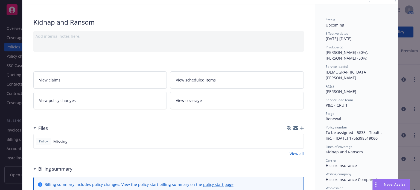
click at [300, 129] on icon "button" at bounding box center [302, 128] width 4 height 4
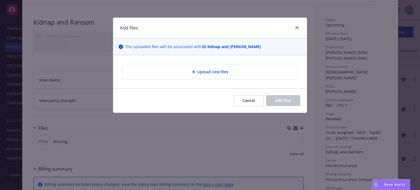
type textarea "x"
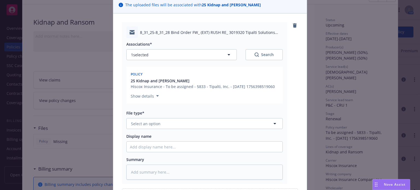
scroll to position [55, 0]
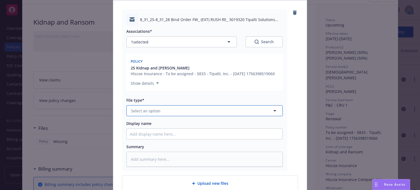
click at [170, 116] on button "Select an option" at bounding box center [204, 110] width 156 height 11
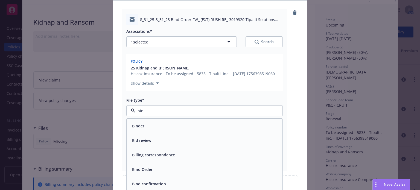
type input "bind"
click at [151, 144] on div "Bind Order" at bounding box center [204, 140] width 149 height 8
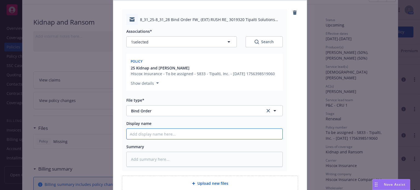
click at [156, 139] on input "Display name" at bounding box center [205, 134] width 156 height 10
type textarea "x"
type input "B"
type textarea "x"
type input "Bi"
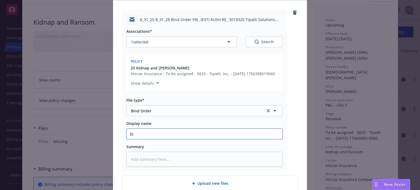
type textarea "x"
type input "B"
type textarea "x"
type input "B"
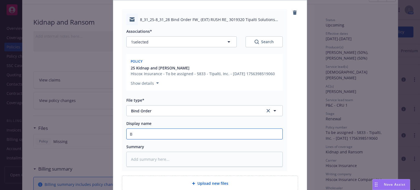
type textarea "x"
type input "Bi"
type textarea "x"
type input "Bind"
type textarea "x"
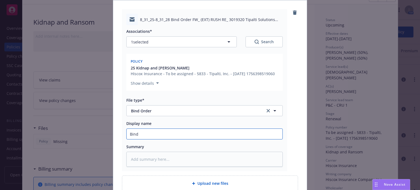
type input "Bind"
type textarea "x"
type input "Bind o"
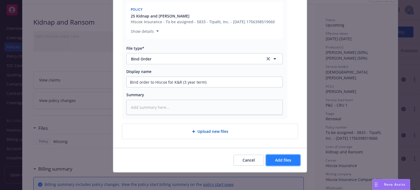
click at [281, 160] on button "Add files" at bounding box center [283, 160] width 34 height 11
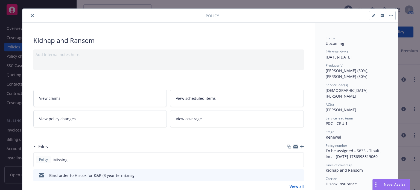
scroll to position [0, 0]
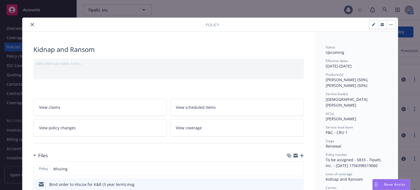
click at [31, 23] on icon "close" at bounding box center [32, 24] width 3 height 3
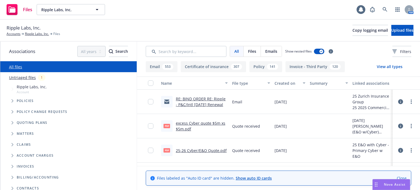
click at [195, 104] on link "RE: BIND ORDER RE: Ripple - P&C/Intl 8/31/25 Renewal" at bounding box center [201, 101] width 50 height 11
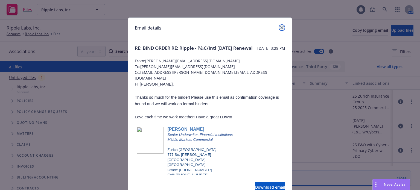
click at [280, 28] on icon "close" at bounding box center [281, 27] width 3 height 3
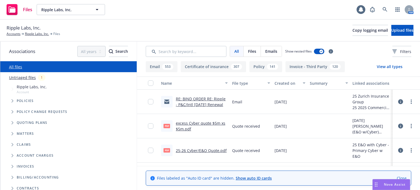
click at [206, 123] on link "excess Cyber quote $5m xs $5m.pdf" at bounding box center [200, 126] width 49 height 11
click at [409, 125] on link "more" at bounding box center [411, 126] width 7 height 7
click at [376, 168] on link "Update associations" at bounding box center [383, 170] width 54 height 11
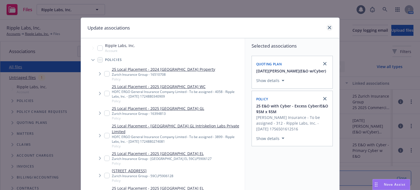
drag, startPoint x: 329, startPoint y: 24, endPoint x: 326, endPoint y: 27, distance: 3.9
click at [329, 25] on div at bounding box center [328, 27] width 9 height 7
click at [328, 28] on icon "close" at bounding box center [329, 27] width 3 height 3
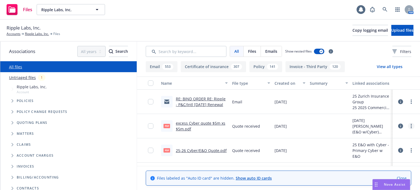
click at [408, 127] on link "more" at bounding box center [411, 126] width 7 height 7
click at [376, 159] on link "Edit" at bounding box center [383, 159] width 54 height 11
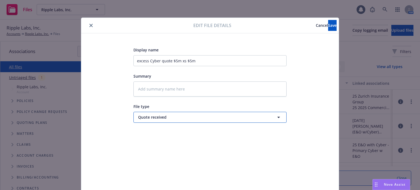
click at [172, 119] on span "Quote received" at bounding box center [200, 117] width 124 height 6
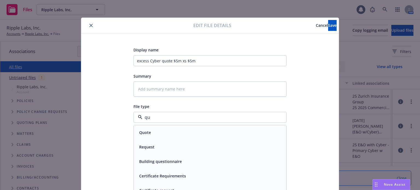
type input "quo"
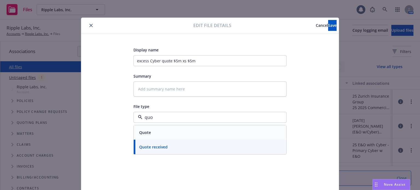
click at [157, 131] on div "Quote" at bounding box center [210, 132] width 146 height 8
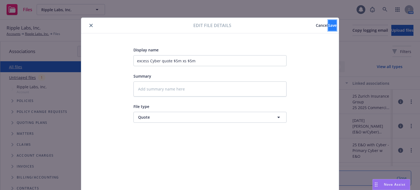
click at [328, 25] on button "Save" at bounding box center [332, 25] width 8 height 11
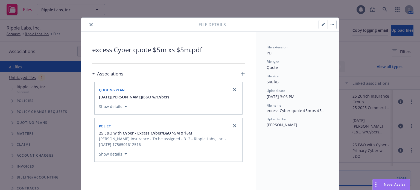
click at [89, 24] on icon "close" at bounding box center [90, 24] width 3 height 3
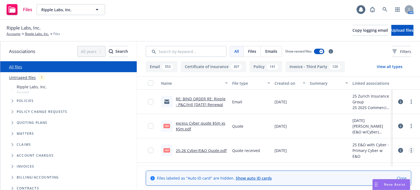
click at [408, 150] on link "more" at bounding box center [411, 150] width 7 height 7
click at [378, 132] on link "Edit" at bounding box center [387, 132] width 54 height 11
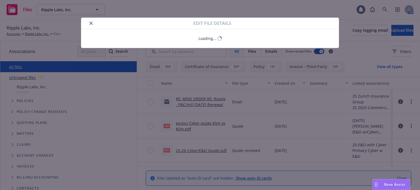
type textarea "x"
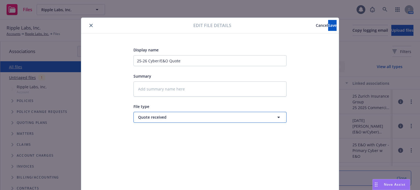
click at [164, 119] on span "Quote received" at bounding box center [200, 117] width 124 height 6
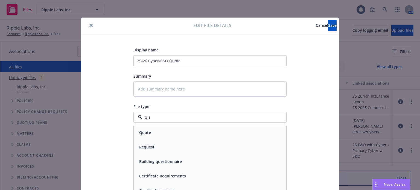
type input "quo"
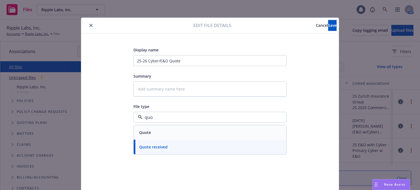
click at [149, 132] on div "Quote" at bounding box center [144, 132] width 15 height 8
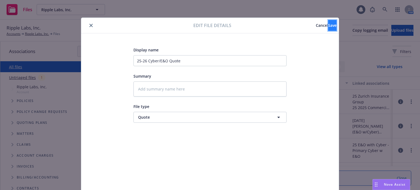
click at [328, 23] on span "Save" at bounding box center [332, 25] width 8 height 5
type textarea "x"
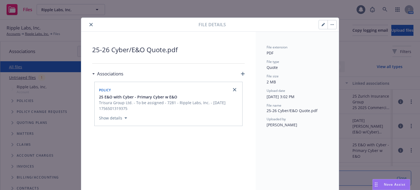
click at [89, 24] on icon "close" at bounding box center [90, 24] width 3 height 3
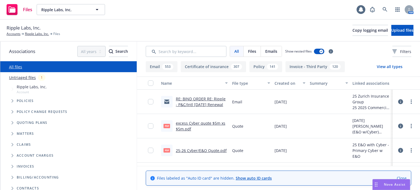
click at [200, 104] on link "RE: BIND ORDER RE: Ripple - P&C/Intl 8/31/25 Renewal" at bounding box center [201, 101] width 50 height 11
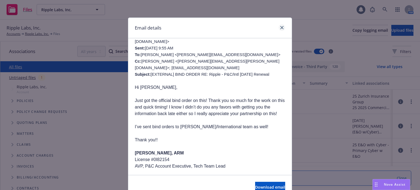
scroll to position [246, 0]
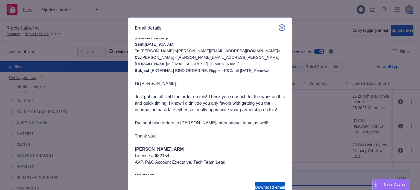
click at [280, 28] on icon "close" at bounding box center [281, 27] width 3 height 3
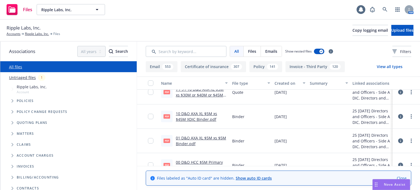
scroll to position [109, 0]
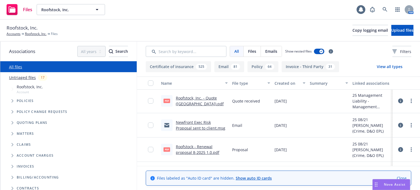
scroll to position [82, 0]
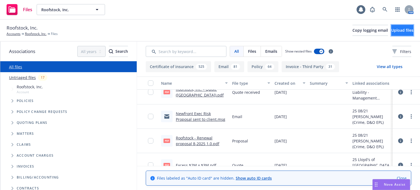
click at [391, 31] on span "Upload files" at bounding box center [402, 30] width 22 height 5
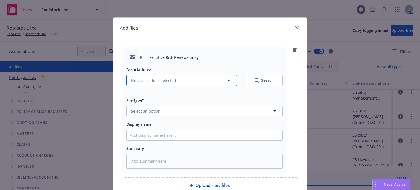
click at [160, 83] on span "No associations selected" at bounding box center [153, 81] width 45 height 6
type textarea "x"
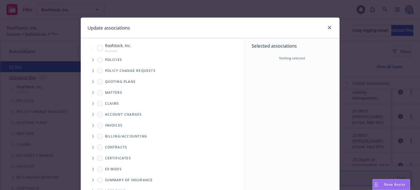
click at [92, 81] on icon "Tree Example" at bounding box center [93, 81] width 2 height 3
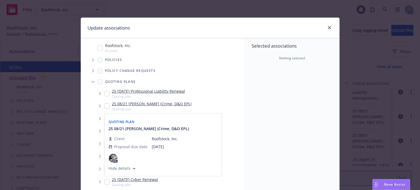
click at [105, 106] on input "Tree Example" at bounding box center [106, 105] width 5 height 5
checkbox input "true"
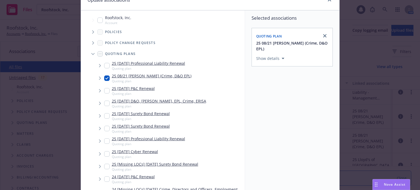
scroll to position [81, 0]
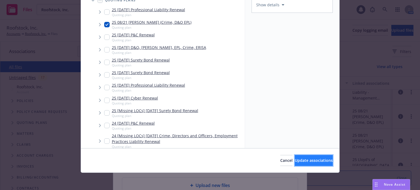
click at [302, 156] on button "Update associations" at bounding box center [314, 160] width 38 height 11
type textarea "x"
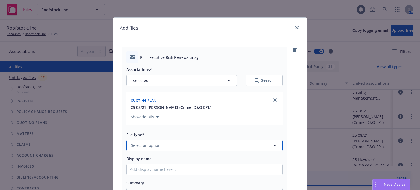
click at [169, 144] on button "Select an option" at bounding box center [204, 145] width 156 height 11
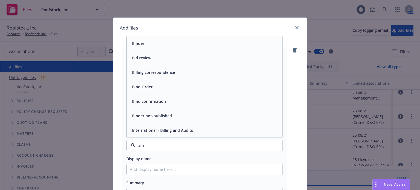
type input "bind"
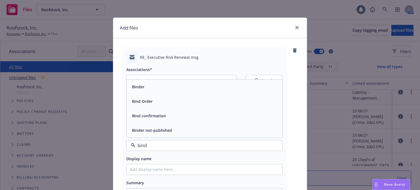
click at [152, 104] on div "Bind Order" at bounding box center [204, 101] width 149 height 8
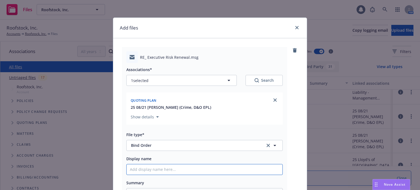
click at [152, 171] on input "Display name" at bounding box center [205, 169] width 156 height 10
type textarea "x"
type input "I"
type textarea "x"
type input "Ins"
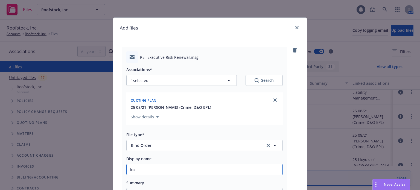
type textarea "x"
type input "Insu"
type textarea "x"
type input "Insure"
type textarea "x"
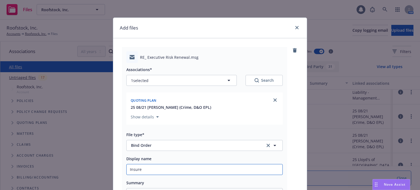
type input "Insured"
type textarea "x"
type input "Insured"
type textarea "x"
type input "Insured b"
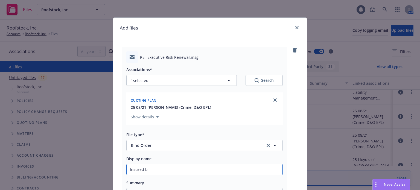
type textarea "x"
type input "Insured bi"
type textarea "x"
type input "Insured bind"
type textarea "x"
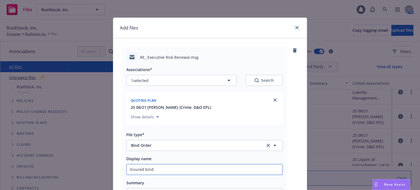
type input "Insured bind"
type textarea "x"
type input "Insured bind or"
type textarea "x"
type input "Insured bind ord"
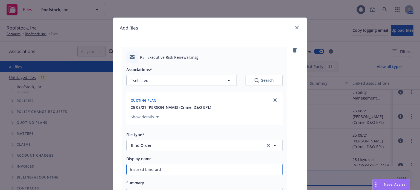
type textarea "x"
type input "Insured bind orde"
type textarea "x"
type input "Insured bind order"
type textarea "x"
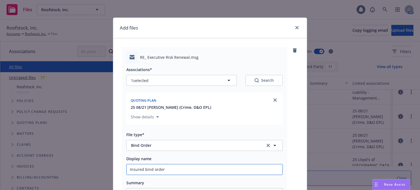
type input "Insured bind order,"
type textarea "x"
type input "Insured bind order,"
type textarea "x"
type input "Insured bind order, P"
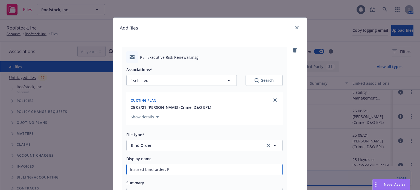
type textarea "x"
type input "Insured bind order, PM"
type textarea "x"
type input "Insured bind order, PM"
type textarea "x"
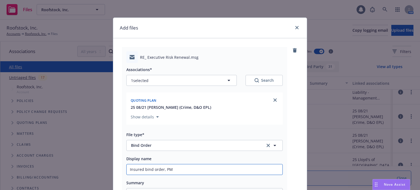
type input "Insured bind order, PM a"
type textarea "x"
type input "Insured bind order, PM ac"
type textarea "x"
type input "Insured bind order, PM ack"
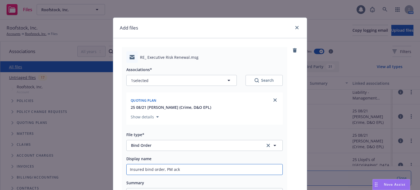
type textarea "x"
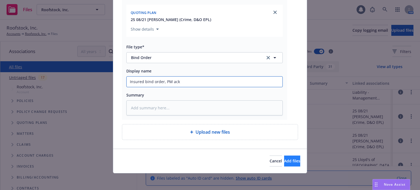
type input "Insured bind order, PM ack"
click at [287, 160] on span "Add files" at bounding box center [292, 160] width 16 height 5
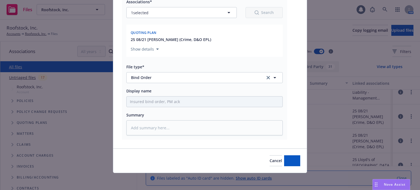
type textarea "x"
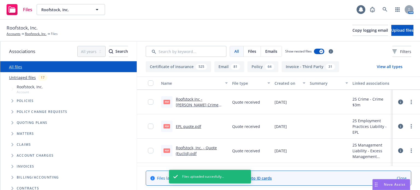
scroll to position [0, 0]
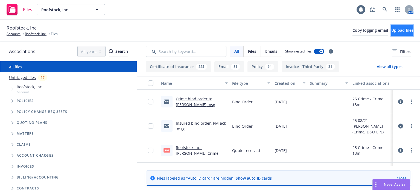
click at [391, 33] on span "Upload files" at bounding box center [402, 30] width 22 height 5
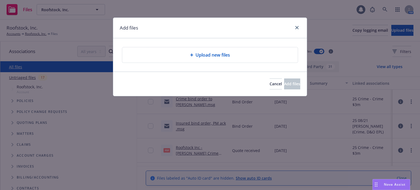
click at [230, 58] on span "Upload new files" at bounding box center [212, 55] width 34 height 7
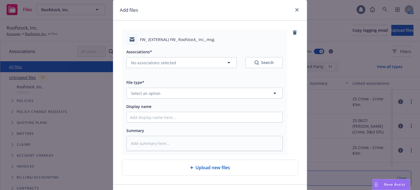
scroll to position [27, 0]
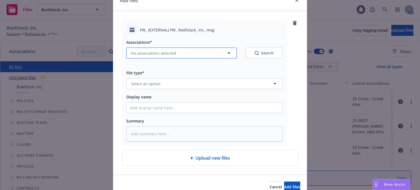
click at [163, 51] on span "No associations selected" at bounding box center [153, 53] width 45 height 6
type textarea "x"
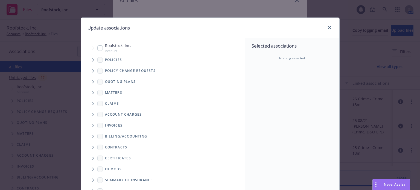
click at [94, 61] on span "Tree Example" at bounding box center [93, 59] width 9 height 9
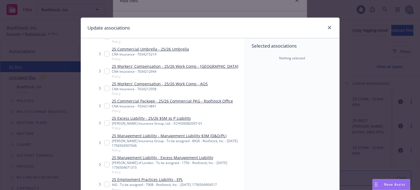
scroll to position [82, 0]
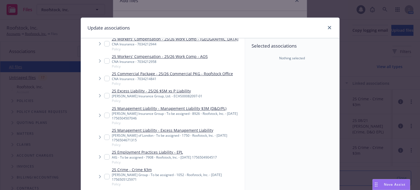
click at [106, 115] on input "Tree Example" at bounding box center [106, 115] width 5 height 5
checkbox input "true"
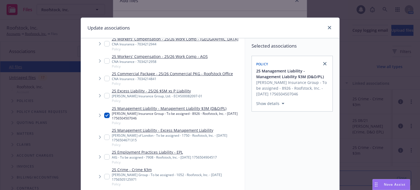
click at [105, 138] on input "Tree Example" at bounding box center [106, 137] width 5 height 5
checkbox input "true"
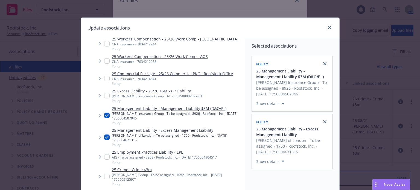
scroll to position [55, 0]
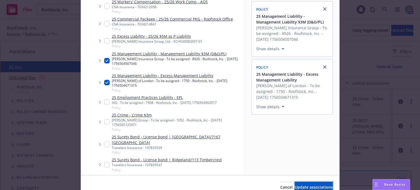
click at [311, 186] on span "Update associations" at bounding box center [314, 187] width 38 height 5
type textarea "x"
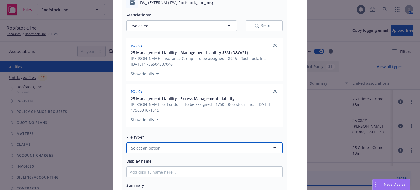
click at [166, 148] on button "Select an option" at bounding box center [204, 147] width 156 height 11
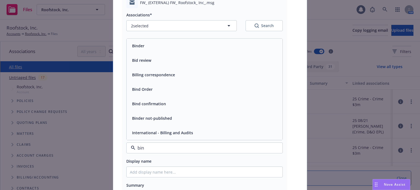
type input "bind"
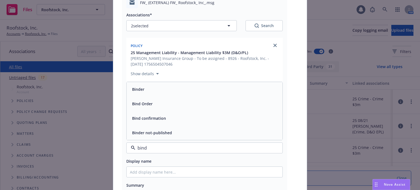
click at [145, 105] on span "Bind Order" at bounding box center [142, 104] width 21 height 6
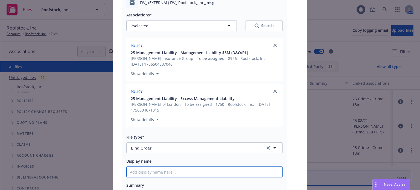
click at [144, 174] on input "Display name" at bounding box center [205, 172] width 156 height 10
type textarea "x"
type input "B"
type textarea "x"
type input "Bi"
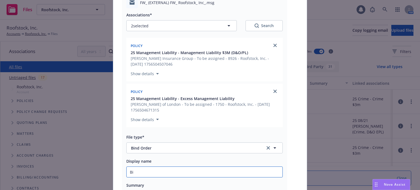
type textarea "x"
type input "Bind"
type textarea "x"
type input "Bind"
type textarea "x"
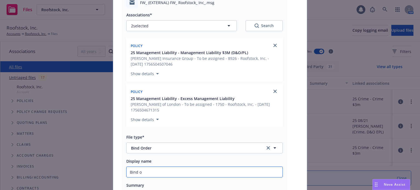
type input "Bind or"
type textarea "x"
type input "Bind ord"
type textarea "x"
type input "Bind orde"
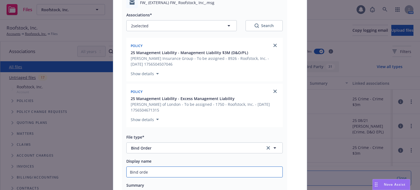
type textarea "x"
type input "Bind order"
type textarea "x"
type input "Bind order"
type textarea "x"
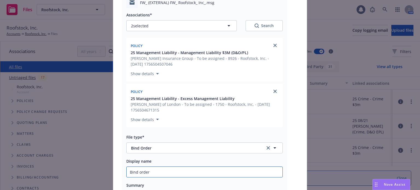
type input "Bind order t"
type textarea "x"
type input "Bind order to"
type textarea "x"
type input "Bind order to R"
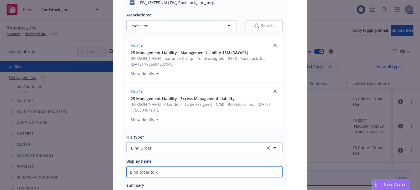
type textarea "x"
type input "Bind order to RT"
type textarea "x"
type input "Bind order to RT"
type textarea "x"
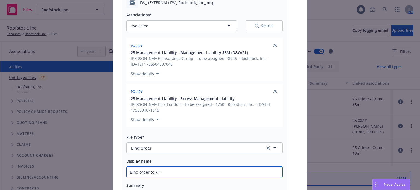
type input "Bind order to RT f"
type textarea "x"
type input "Bind order to RT fo"
type textarea "x"
type input "Bind order to RT for"
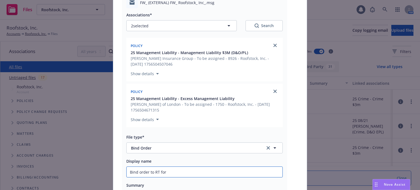
type textarea "x"
type input "Bind order to RT for"
type textarea "x"
type input "Bind order to RT for M"
type textarea "x"
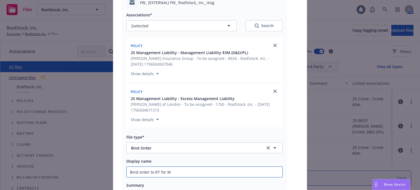
type input "Bind order to RT for Ma"
type textarea "x"
type input "Bind order to RT for Man"
type textarea "x"
type input "Bind order to RT for Mana"
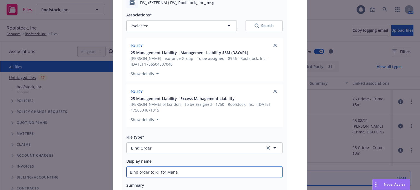
type textarea "x"
type input "Bind order to RT for Manag"
type textarea "x"
type input "Bind order to RT for Managm"
type textarea "x"
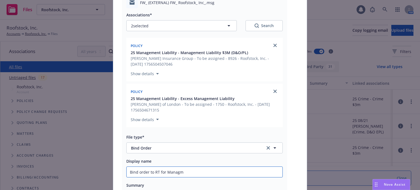
type input "Bind order to RT for Managme"
type textarea "x"
type input "Bind order to RT for Managmen"
type textarea "x"
type input "Bind order to RT for Managme"
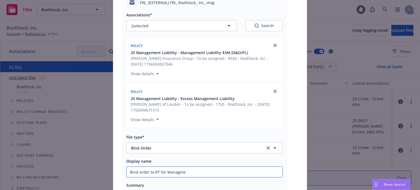
type textarea "x"
type input "Bind order to RT for Managm"
type textarea "x"
type input "Bind order to RT for Manag"
type textarea "x"
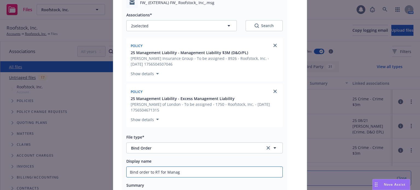
type input "Bind order to RT for Manage"
type textarea "x"
type input "Bind order to RT for Managen"
type textarea "x"
type input "Bind order to RT for Manage"
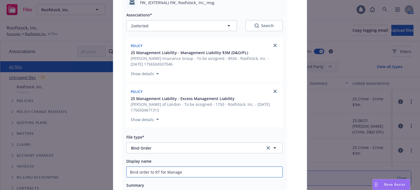
type textarea "x"
type input "Bind order to RT for Managem"
type textarea "x"
type input "Bind order to RT for Managemet"
type textarea "x"
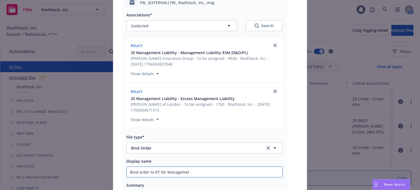
type input "Bind order to RT for Managemetn"
type textarea "x"
type input "Bind order to RT for Managemetn"
type textarea "x"
type input "Bind order to RT for Managemetn L"
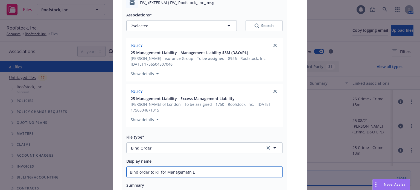
type textarea "x"
type input "Bind order to RT for Managemetn Li"
type textarea "x"
type input "Bind order to RT for Managemetn Lia"
type textarea "x"
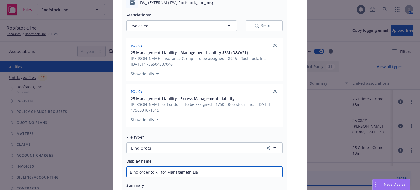
type input "Bind order to RT for Managemetn Liab"
type textarea "x"
type input "Bind order to RT for Managemetn Liab,"
type textarea "x"
type input "Bind order to RT for Managemetn Liab,"
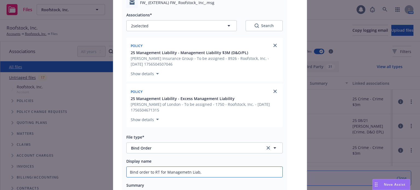
type textarea "x"
type input "Bind order to RT for Managemetn Liab, E"
type textarea "x"
type input "Bind order to RT for Managemetn Liab, Ex"
type textarea "x"
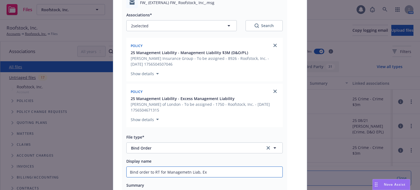
type input "Bind order to RT for Managemetn Liab, Exc"
type textarea "x"
type input "Bind order to RT for Managemetn Liab, Exce"
type textarea "x"
type input "Bind order to RT for Managemetn Liab, Exces"
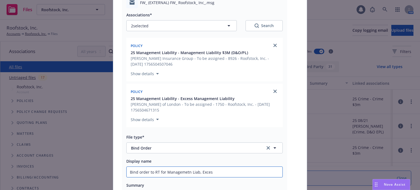
type textarea "x"
type input "Bind order to RT for Managemetn Liab, Excess"
type textarea "x"
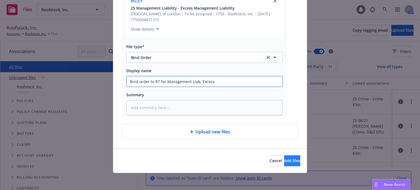
type input "Bind order to RT for Management Liab, Excess"
click at [292, 157] on button "Add files" at bounding box center [292, 160] width 16 height 11
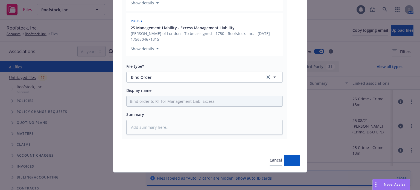
scroll to position [125, 0]
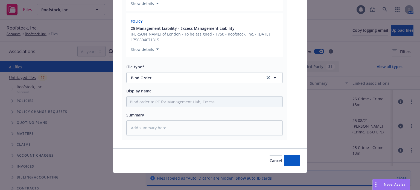
type textarea "x"
